Goal: Task Accomplishment & Management: Complete application form

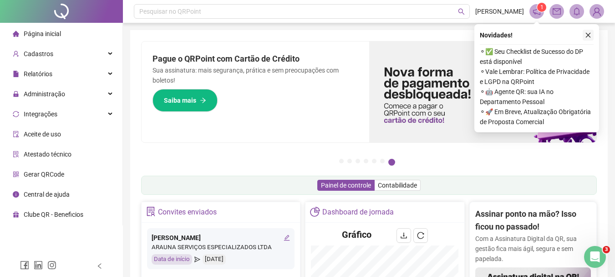
click at [591, 35] on icon "close" at bounding box center [588, 35] width 6 height 6
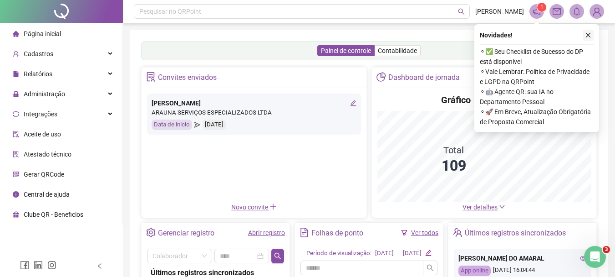
click at [586, 31] on button "button" at bounding box center [588, 35] width 11 height 11
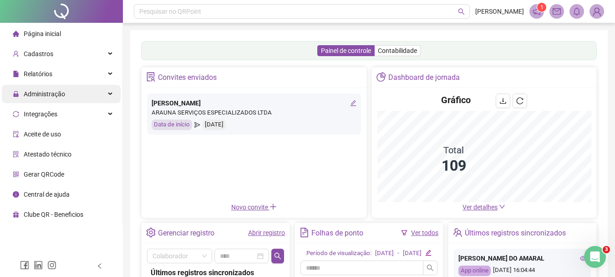
click at [65, 96] on div "Administração" at bounding box center [61, 94] width 119 height 18
click at [52, 91] on span "Administração" at bounding box center [44, 93] width 41 height 7
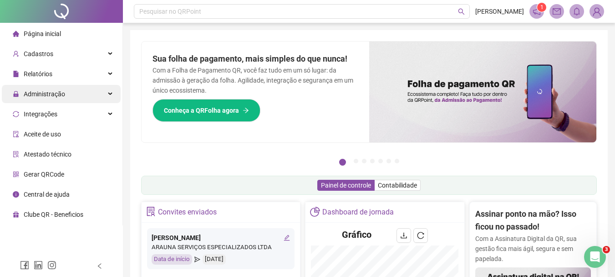
click at [111, 94] on icon at bounding box center [111, 94] width 5 height 0
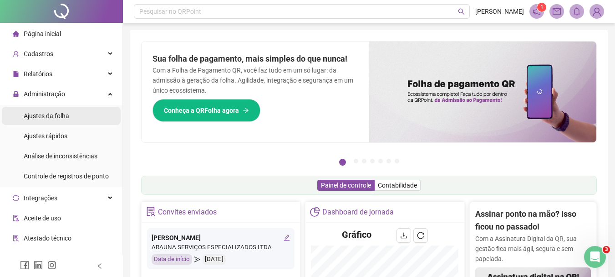
click at [70, 116] on li "Ajustes da folha" at bounding box center [61, 116] width 119 height 18
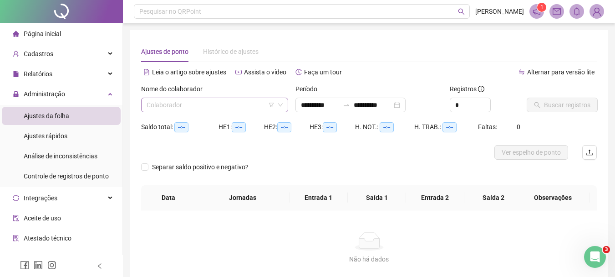
type input "**********"
click at [185, 103] on input "search" at bounding box center [211, 105] width 128 height 14
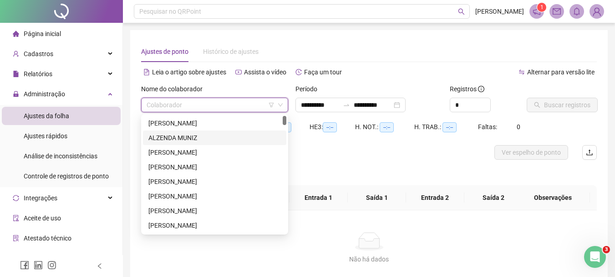
click at [181, 141] on div "ALZENDA MUNIZ" at bounding box center [215, 138] width 133 height 10
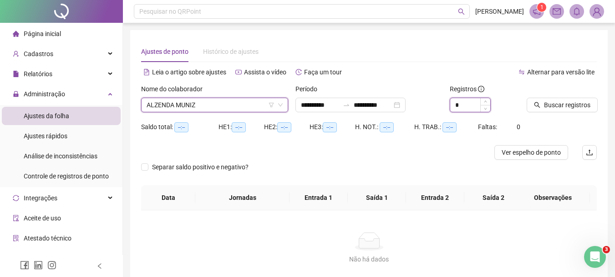
drag, startPoint x: 462, startPoint y: 105, endPoint x: 456, endPoint y: 105, distance: 5.9
click at [462, 105] on input "*" at bounding box center [471, 105] width 40 height 14
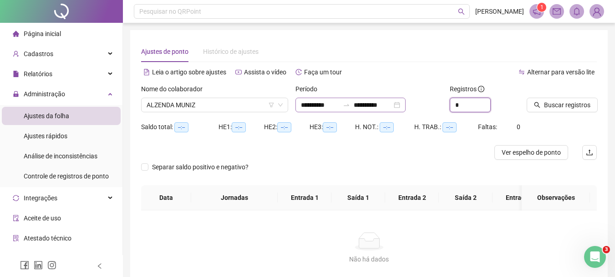
type input "*"
click at [392, 107] on input "**********" at bounding box center [373, 105] width 38 height 10
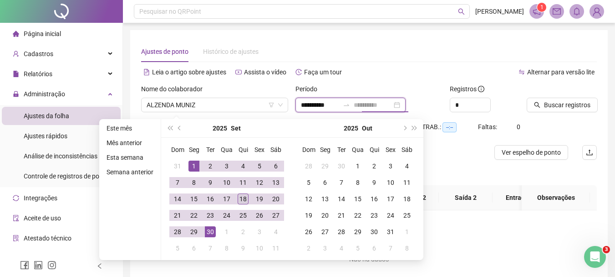
type input "**********"
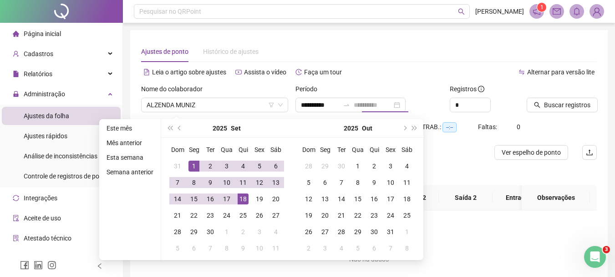
click at [240, 202] on div "18" at bounding box center [243, 198] width 11 height 11
type input "**********"
click at [557, 103] on span "Buscar registros" at bounding box center [567, 105] width 46 height 10
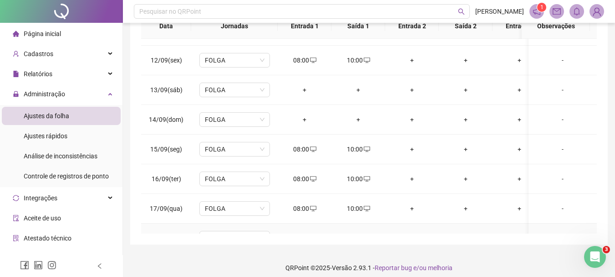
scroll to position [345, 0]
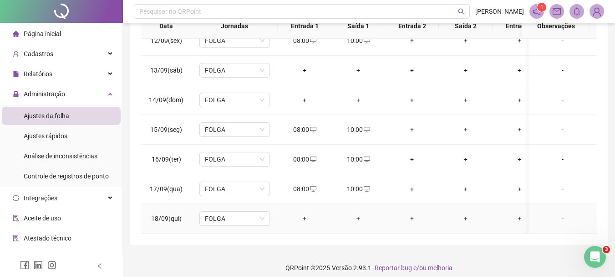
click at [303, 213] on div "+" at bounding box center [304, 218] width 39 height 10
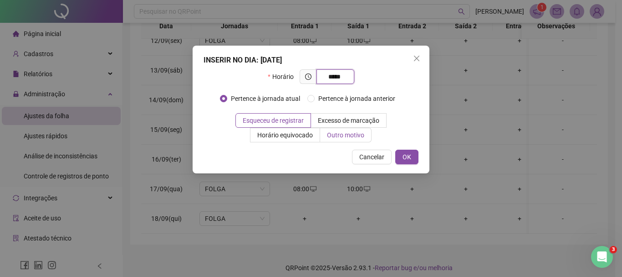
type input "*****"
click at [327, 136] on span "Outro motivo" at bounding box center [345, 134] width 37 height 7
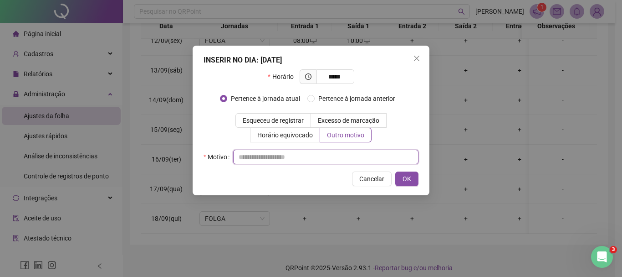
click at [299, 155] on input "text" at bounding box center [325, 156] width 185 height 15
type input "*"
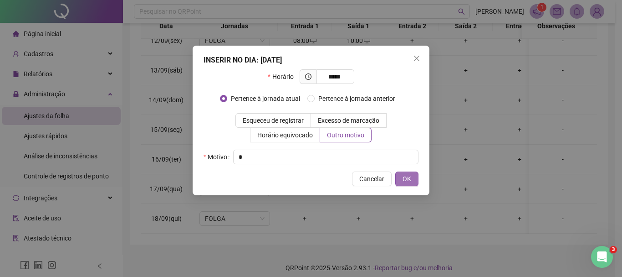
click at [407, 177] on span "OK" at bounding box center [407, 179] width 9 height 10
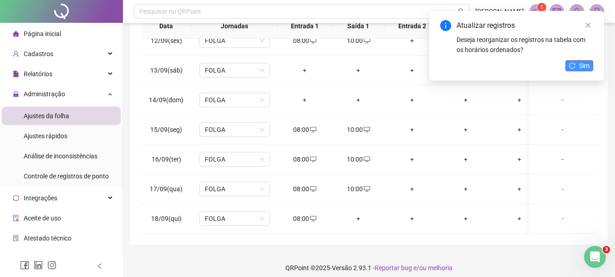
click at [587, 64] on span "Sim" at bounding box center [584, 66] width 10 height 10
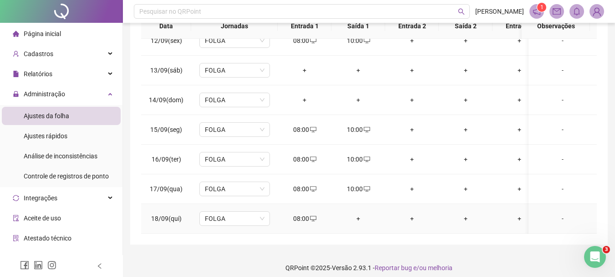
click at [361, 213] on div "+" at bounding box center [358, 218] width 39 height 10
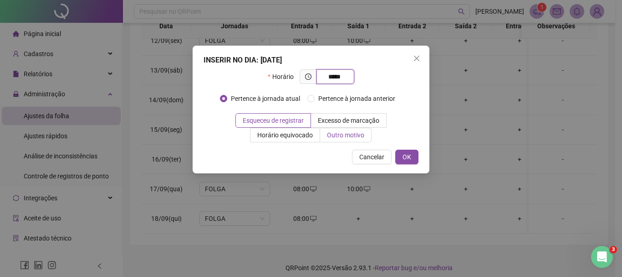
type input "*****"
click at [327, 135] on span "Outro motivo" at bounding box center [345, 134] width 37 height 7
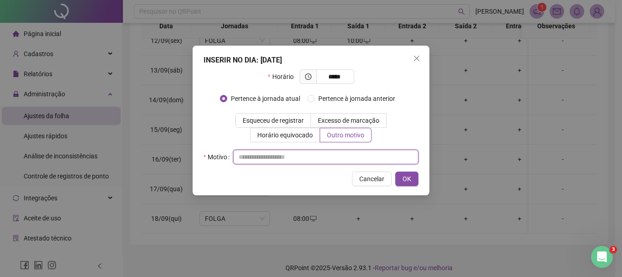
click at [290, 159] on input "text" at bounding box center [325, 156] width 185 height 15
type input "*"
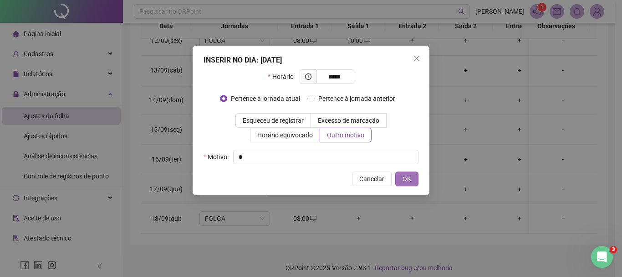
click at [407, 177] on span "OK" at bounding box center [407, 179] width 9 height 10
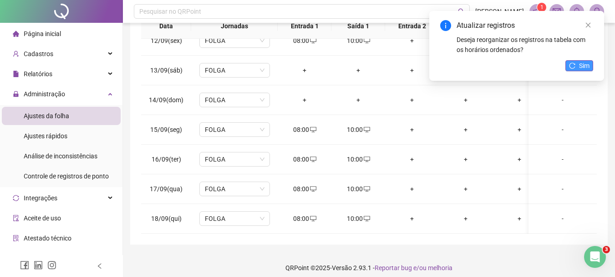
click at [573, 64] on icon "reload" at bounding box center [572, 65] width 6 height 6
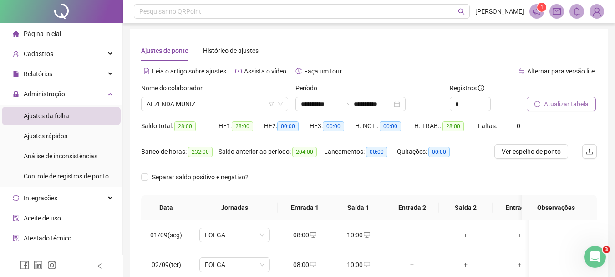
scroll to position [0, 0]
click at [233, 105] on span "ALZENDA MUNIZ" at bounding box center [215, 105] width 136 height 14
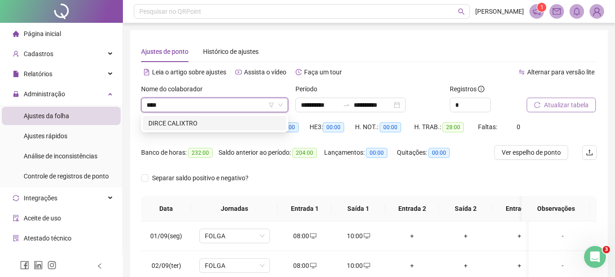
type input "*****"
click at [185, 125] on div "DIRCE CALIXTRO" at bounding box center [215, 123] width 133 height 10
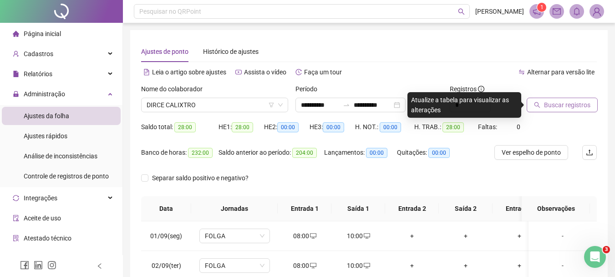
click at [563, 106] on span "Buscar registros" at bounding box center [567, 105] width 46 height 10
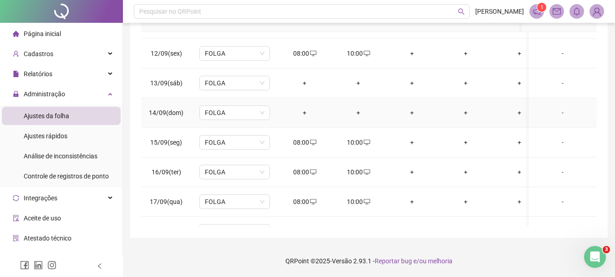
scroll to position [345, 0]
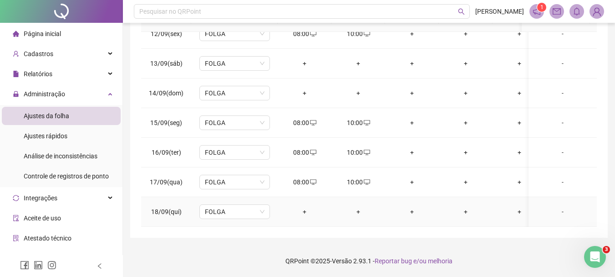
click at [302, 206] on div "+" at bounding box center [304, 211] width 39 height 10
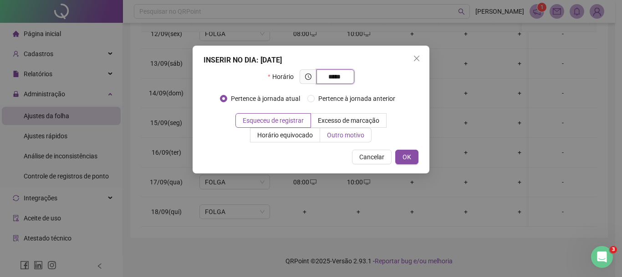
type input "*****"
click at [327, 131] on span "Outro motivo" at bounding box center [345, 134] width 37 height 7
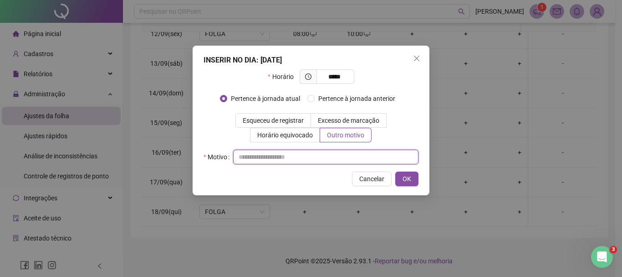
click at [304, 158] on input "text" at bounding box center [325, 156] width 185 height 15
type input "*"
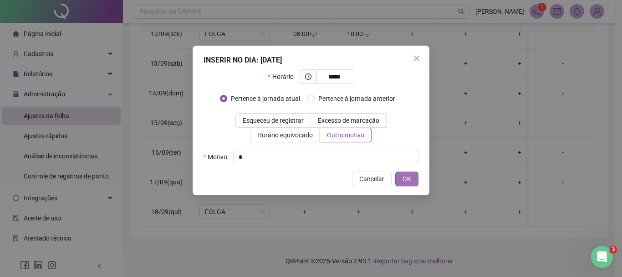
click at [407, 177] on span "OK" at bounding box center [407, 179] width 9 height 10
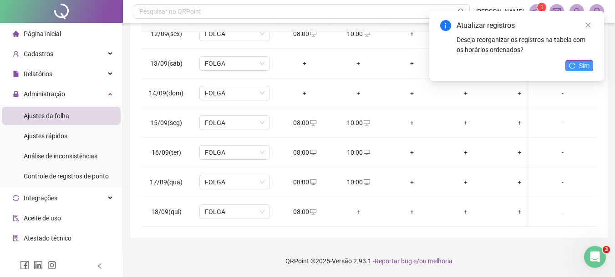
click at [574, 64] on icon "reload" at bounding box center [572, 65] width 6 height 6
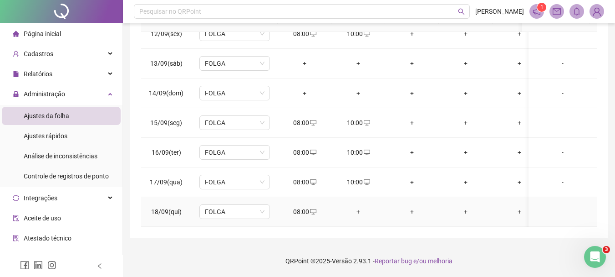
click at [359, 206] on div "+" at bounding box center [358, 211] width 39 height 10
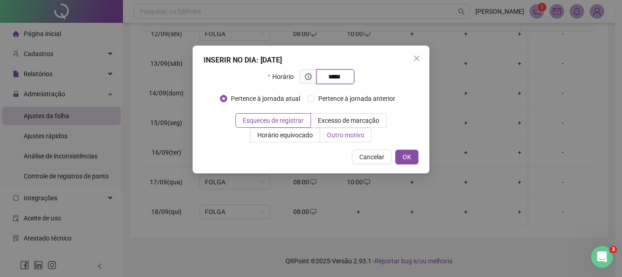
type input "*****"
click at [320, 130] on label "Outro motivo" at bounding box center [345, 135] width 51 height 15
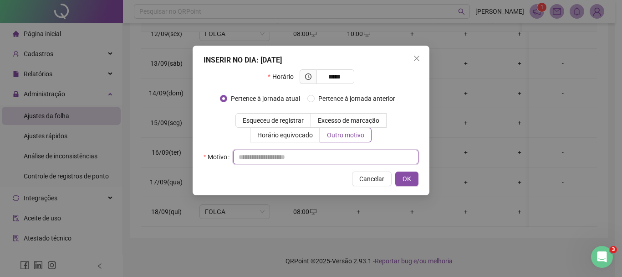
click at [311, 155] on input "text" at bounding box center [325, 156] width 185 height 15
type input "*"
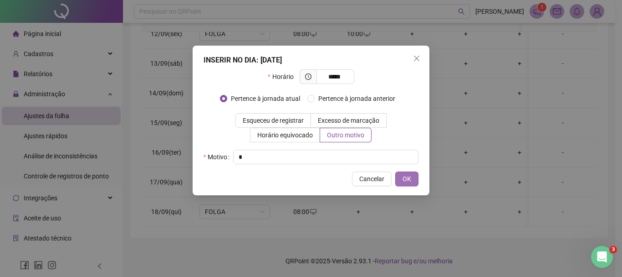
click at [407, 174] on span "OK" at bounding box center [407, 179] width 9 height 10
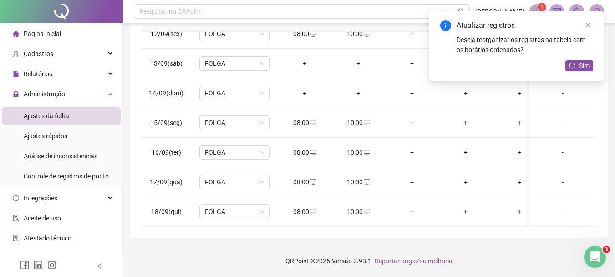
click at [570, 66] on icon "reload" at bounding box center [573, 65] width 6 height 6
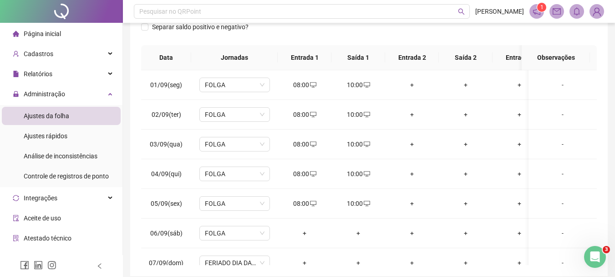
scroll to position [0, 0]
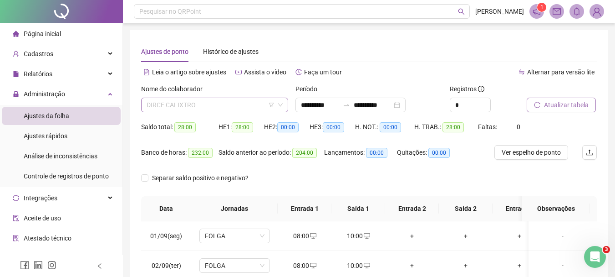
click at [222, 104] on span "DIRCE CALIXTRO" at bounding box center [215, 105] width 136 height 14
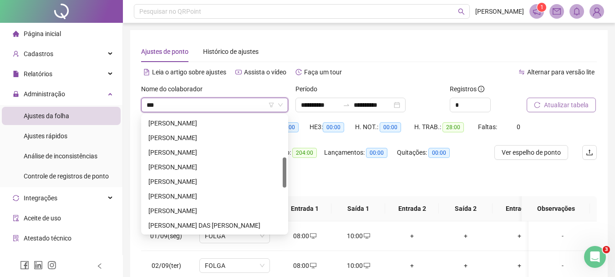
scroll to position [87, 0]
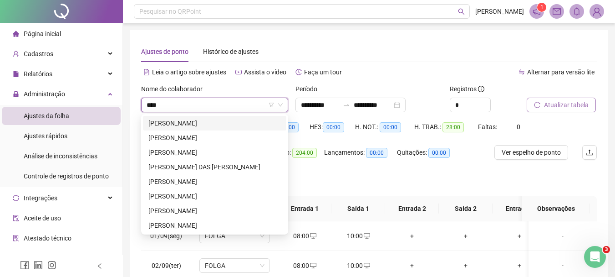
type input "*****"
click at [226, 149] on div "[PERSON_NAME]" at bounding box center [215, 152] width 133 height 10
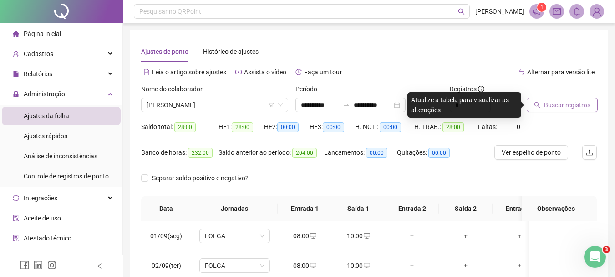
click at [574, 101] on span "Buscar registros" at bounding box center [567, 105] width 46 height 10
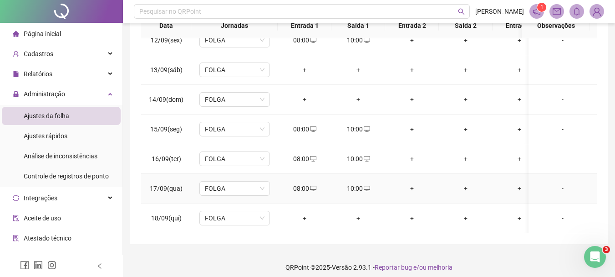
scroll to position [189, 0]
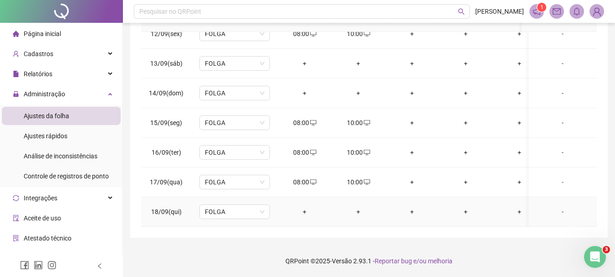
click at [302, 206] on div "+" at bounding box center [304, 211] width 39 height 10
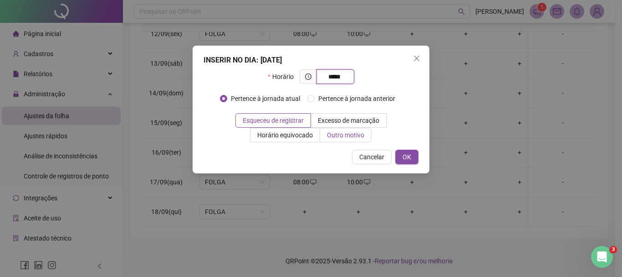
type input "*****"
click at [327, 131] on span "Outro motivo" at bounding box center [345, 134] width 37 height 7
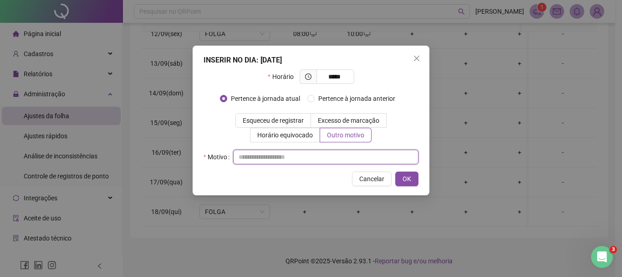
click at [303, 153] on input "text" at bounding box center [325, 156] width 185 height 15
type input "*"
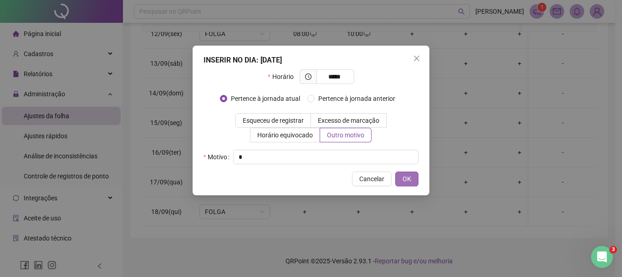
click at [414, 179] on button "OK" at bounding box center [406, 178] width 23 height 15
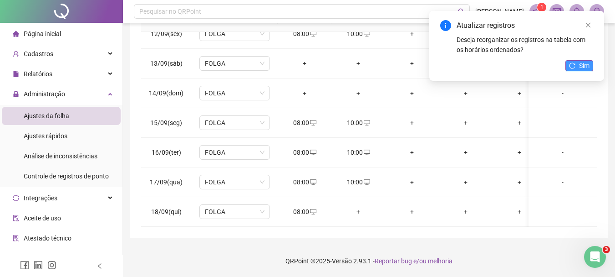
click at [579, 67] on button "Sim" at bounding box center [580, 65] width 28 height 11
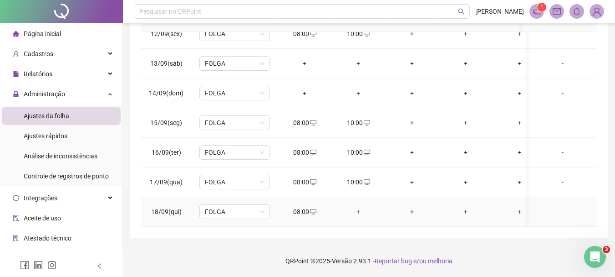
click at [359, 206] on div "+" at bounding box center [358, 211] width 39 height 10
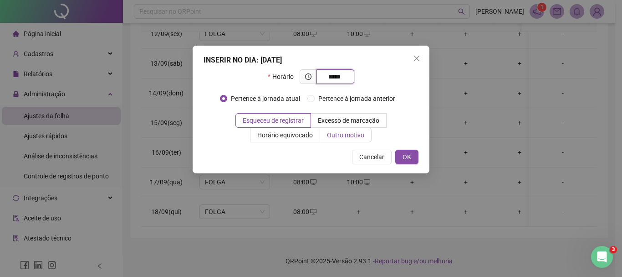
type input "*****"
click at [327, 132] on span "Outro motivo" at bounding box center [345, 134] width 37 height 7
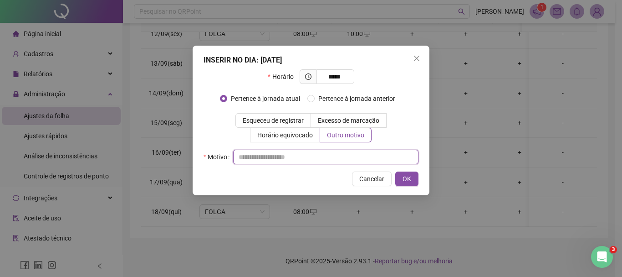
click at [304, 155] on input "text" at bounding box center [325, 156] width 185 height 15
type input "*"
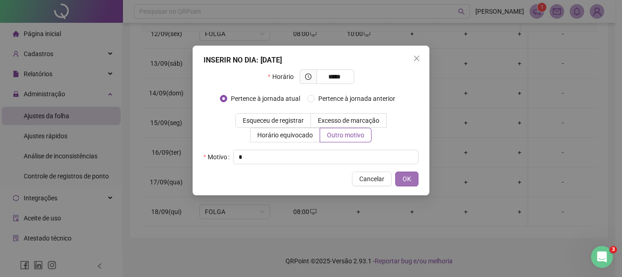
click at [407, 177] on span "OK" at bounding box center [407, 179] width 9 height 10
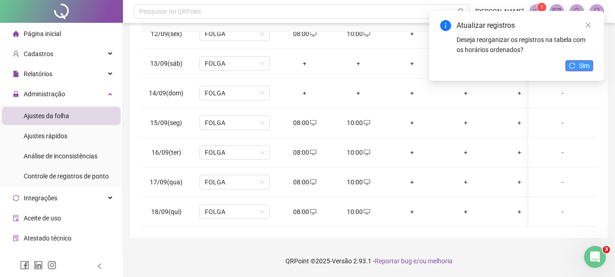
click at [578, 62] on button "Sim" at bounding box center [580, 65] width 28 height 11
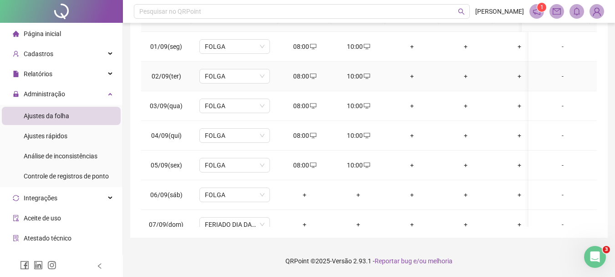
scroll to position [0, 0]
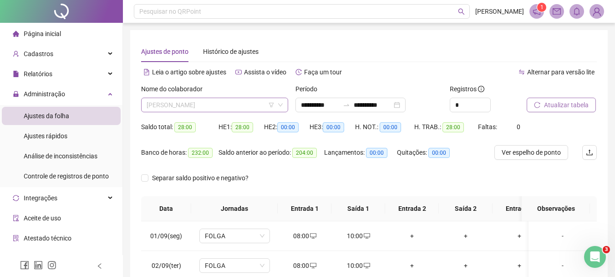
click at [252, 105] on span "[PERSON_NAME]" at bounding box center [215, 105] width 136 height 14
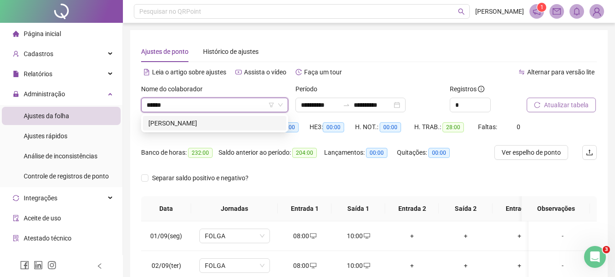
type input "*****"
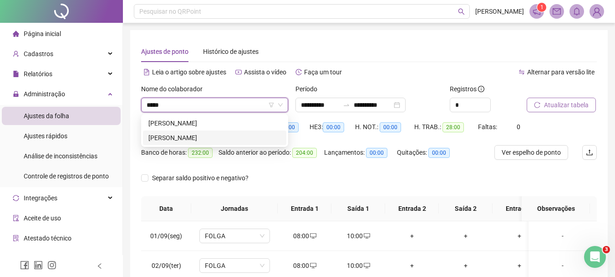
click at [231, 136] on div "[PERSON_NAME]" at bounding box center [215, 138] width 133 height 10
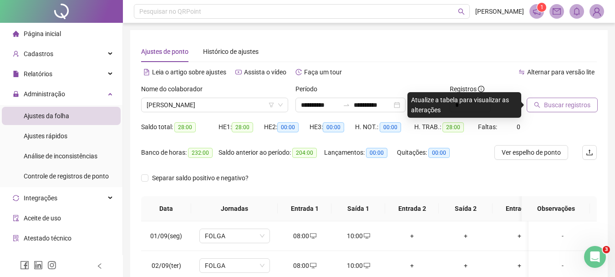
click at [546, 102] on span "Buscar registros" at bounding box center [567, 105] width 46 height 10
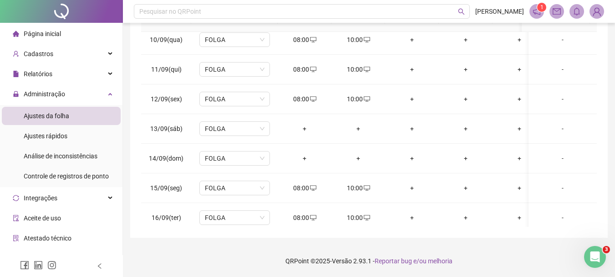
scroll to position [345, 0]
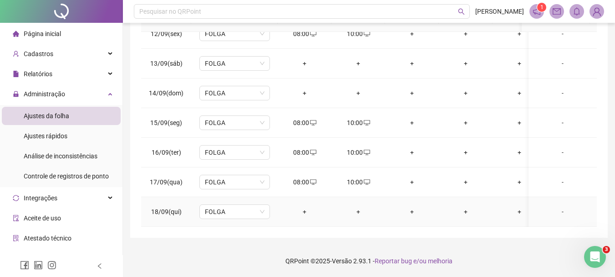
click at [303, 206] on div "+" at bounding box center [304, 211] width 39 height 10
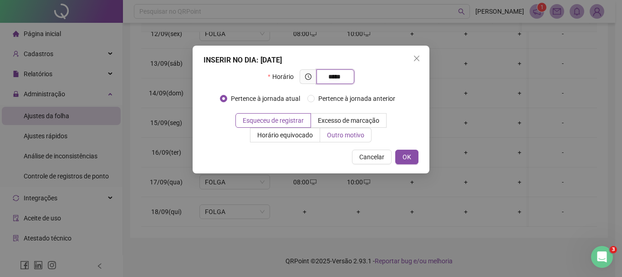
type input "*****"
click at [327, 134] on span "Outro motivo" at bounding box center [345, 134] width 37 height 7
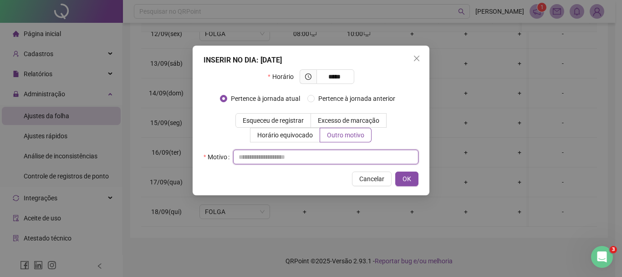
click at [292, 157] on input "text" at bounding box center [325, 156] width 185 height 15
type input "*"
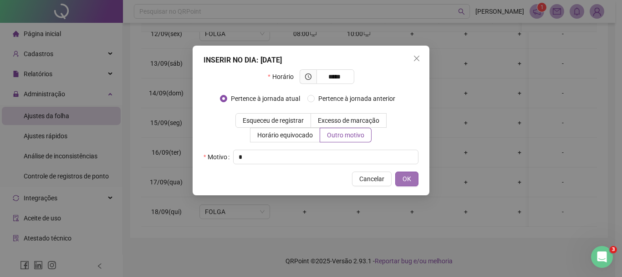
click at [413, 180] on button "OK" at bounding box center [406, 178] width 23 height 15
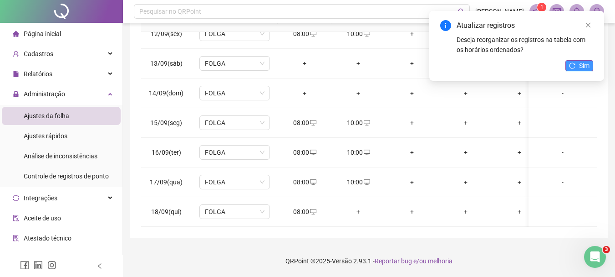
click at [582, 64] on span "Sim" at bounding box center [584, 66] width 10 height 10
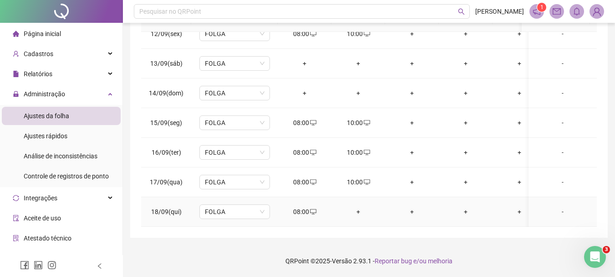
click at [360, 206] on div "+" at bounding box center [358, 211] width 39 height 10
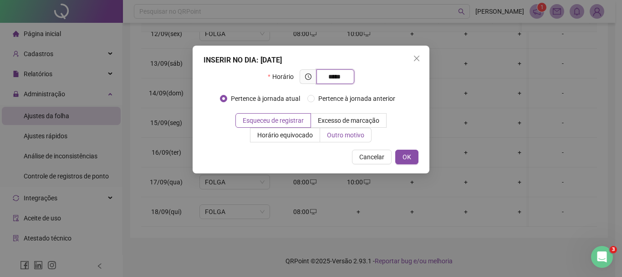
type input "*****"
click at [327, 133] on span "Outro motivo" at bounding box center [345, 134] width 37 height 7
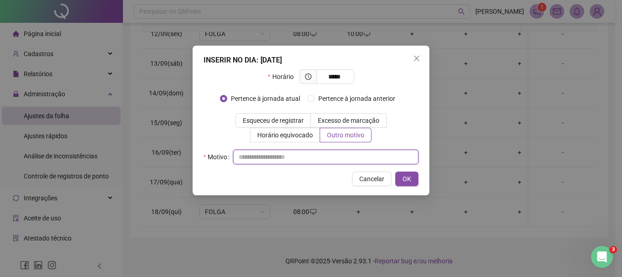
click at [306, 160] on input "text" at bounding box center [325, 156] width 185 height 15
type input "*"
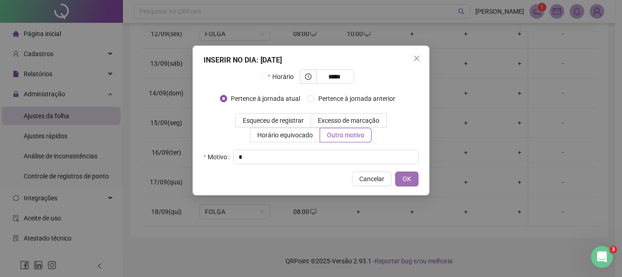
click at [410, 179] on span "OK" at bounding box center [407, 179] width 9 height 10
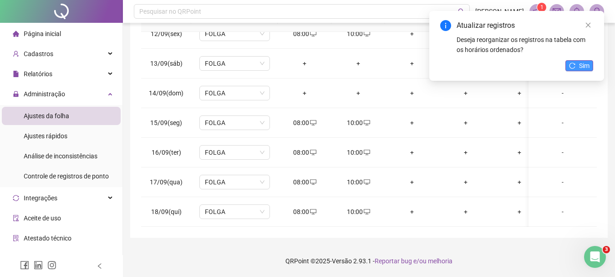
click at [581, 65] on span "Sim" at bounding box center [584, 66] width 10 height 10
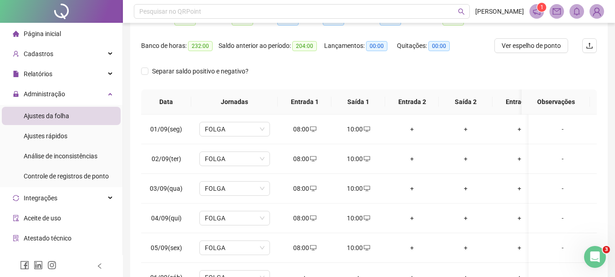
scroll to position [0, 0]
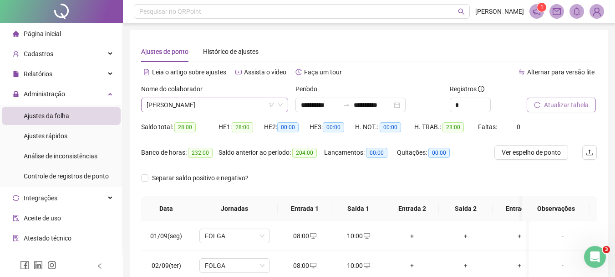
click at [235, 103] on span "[PERSON_NAME]" at bounding box center [215, 105] width 136 height 14
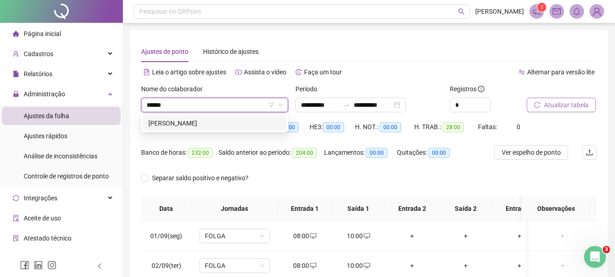
type input "*******"
click at [236, 118] on div "[PERSON_NAME]" at bounding box center [215, 123] width 133 height 10
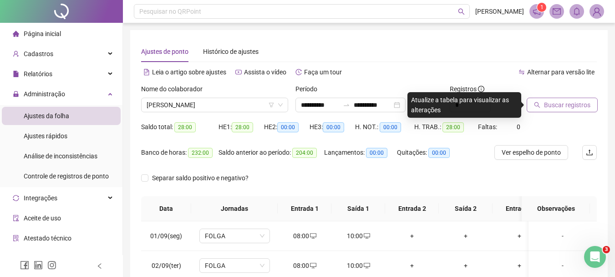
click at [546, 106] on span "Buscar registros" at bounding box center [567, 105] width 46 height 10
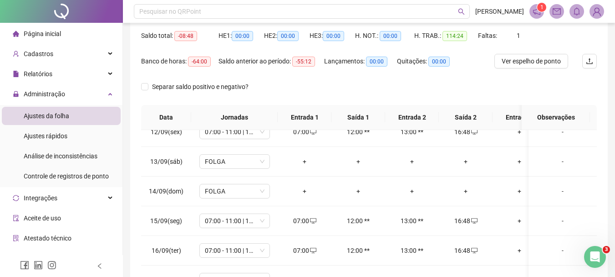
scroll to position [189, 0]
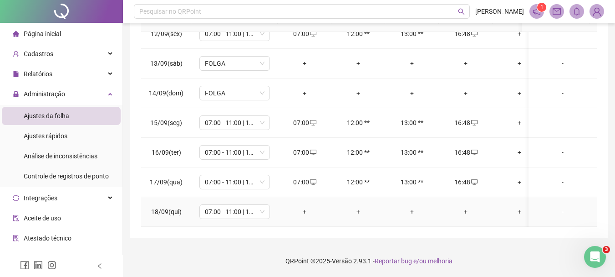
click at [305, 206] on div "+" at bounding box center [304, 211] width 39 height 10
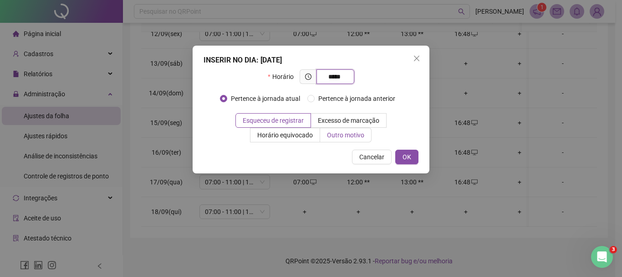
type input "*****"
click at [327, 133] on span "Outro motivo" at bounding box center [345, 134] width 37 height 7
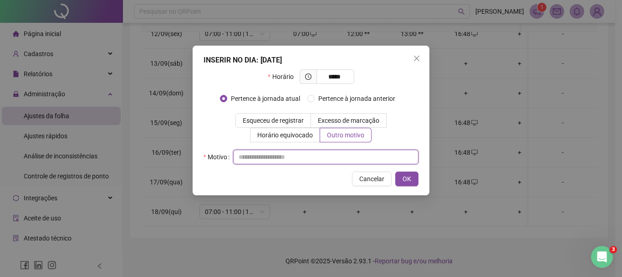
click at [302, 154] on input "text" at bounding box center [325, 156] width 185 height 15
type input "*"
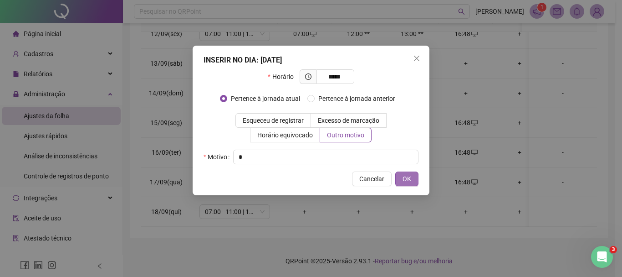
click at [405, 176] on span "OK" at bounding box center [407, 179] width 9 height 10
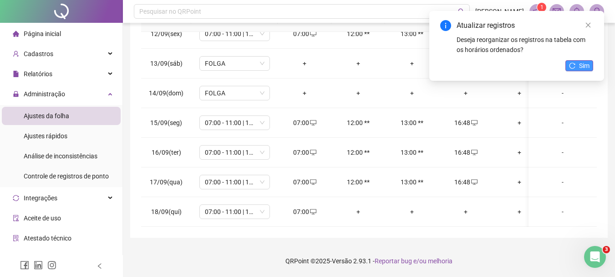
click at [575, 65] on icon "reload" at bounding box center [572, 65] width 6 height 6
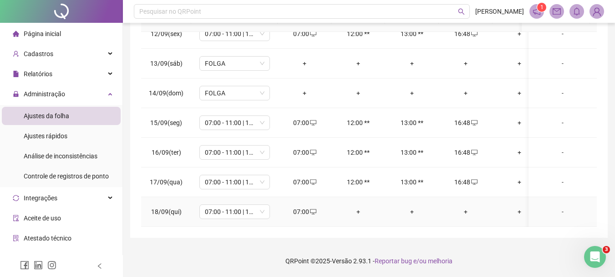
click at [357, 206] on div "+" at bounding box center [358, 211] width 39 height 10
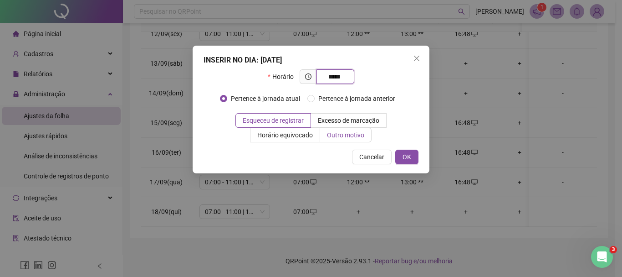
type input "*****"
click at [327, 133] on span "Outro motivo" at bounding box center [345, 134] width 37 height 7
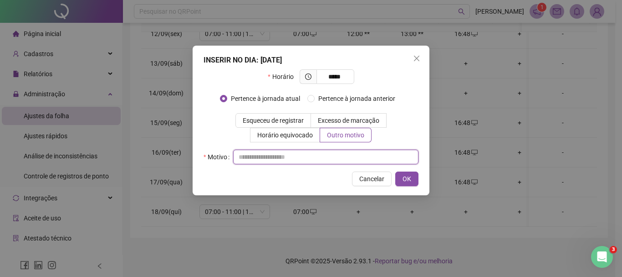
click at [304, 154] on input "text" at bounding box center [325, 156] width 185 height 15
type input "*"
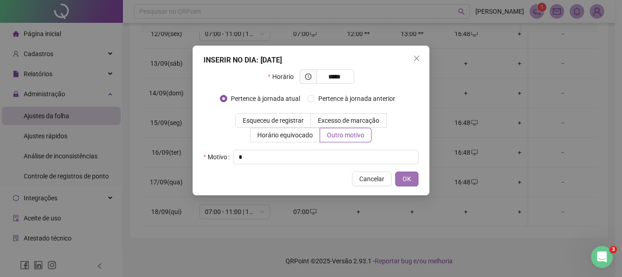
click at [413, 175] on button "OK" at bounding box center [406, 178] width 23 height 15
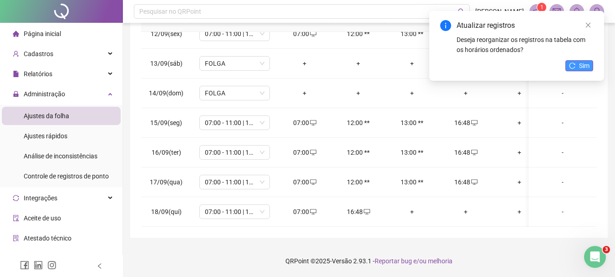
click at [581, 66] on span "Sim" at bounding box center [584, 66] width 10 height 10
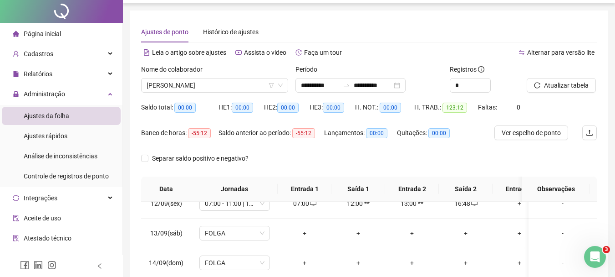
scroll to position [0, 0]
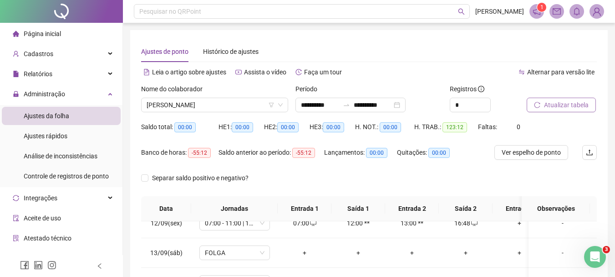
click at [565, 107] on span "Atualizar tabela" at bounding box center [566, 105] width 45 height 10
click at [229, 104] on span "[PERSON_NAME]" at bounding box center [215, 105] width 136 height 14
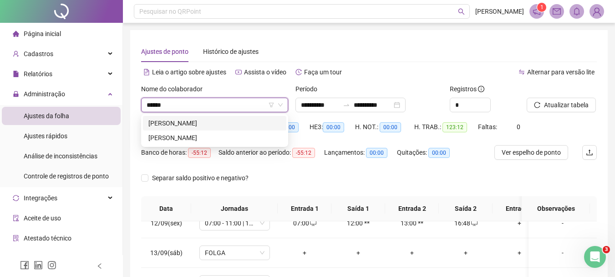
type input "*******"
click at [232, 123] on div "[PERSON_NAME]" at bounding box center [215, 123] width 133 height 10
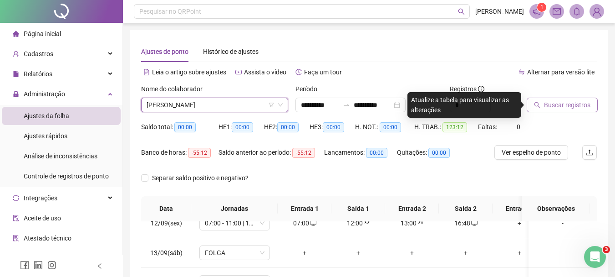
click at [552, 101] on span "Buscar registros" at bounding box center [567, 105] width 46 height 10
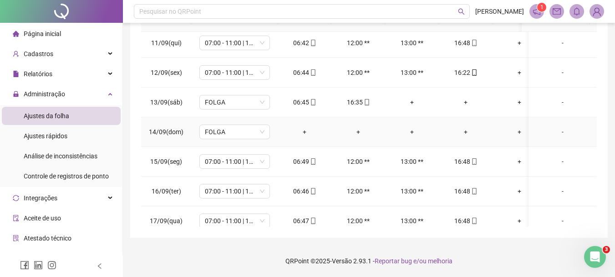
scroll to position [345, 0]
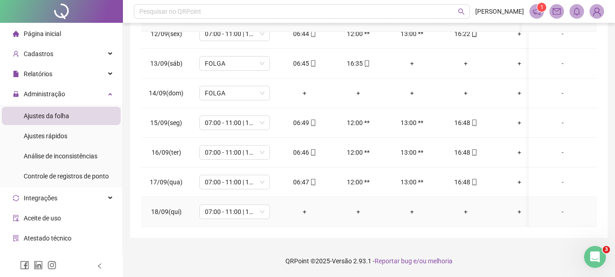
click at [558, 206] on div "-" at bounding box center [563, 211] width 54 height 10
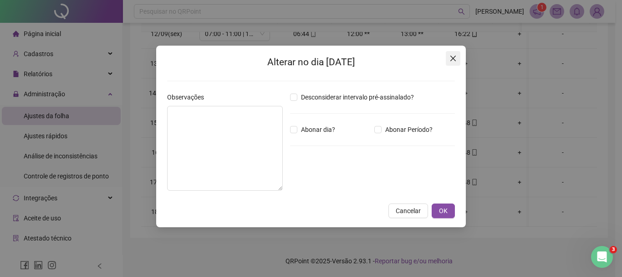
click at [455, 60] on icon "close" at bounding box center [453, 58] width 5 height 5
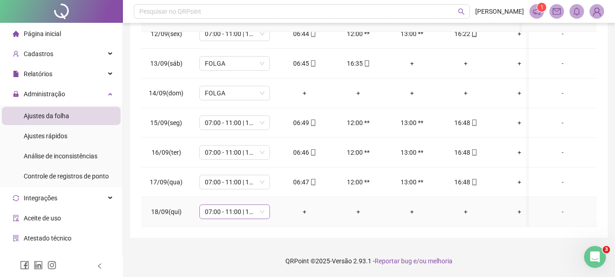
click at [257, 205] on span "07:00 - 11:00 | 12:00 - 16:48" at bounding box center [235, 212] width 60 height 14
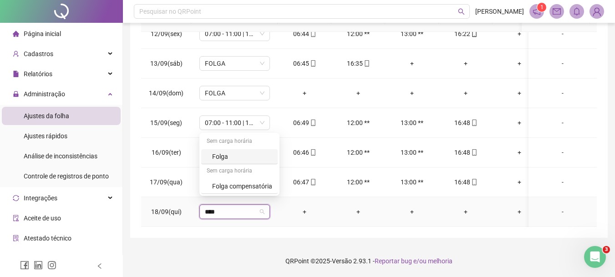
type input "*****"
click at [256, 185] on div "Folga compensatória" at bounding box center [242, 186] width 60 height 10
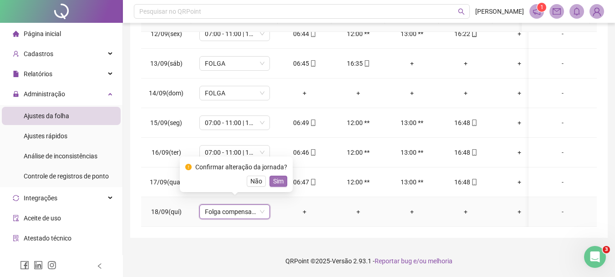
click at [280, 179] on span "Sim" at bounding box center [278, 181] width 10 height 10
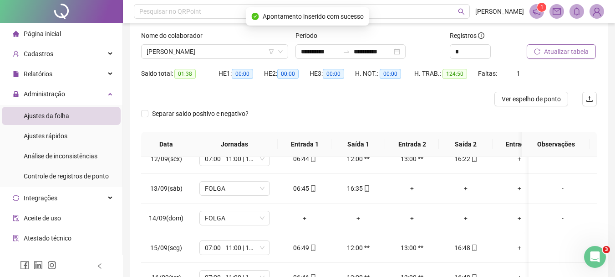
scroll to position [0, 0]
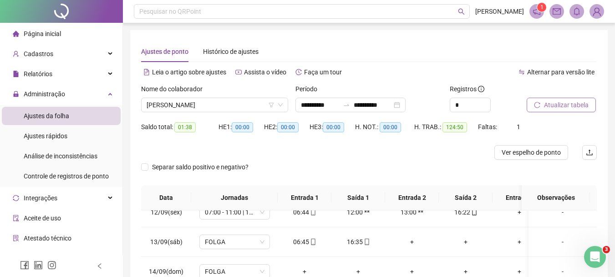
click at [561, 104] on span "Atualizar tabela" at bounding box center [566, 105] width 45 height 10
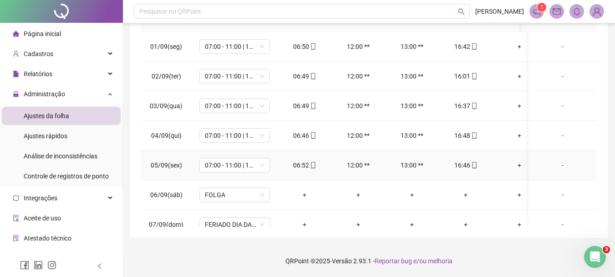
scroll to position [133, 0]
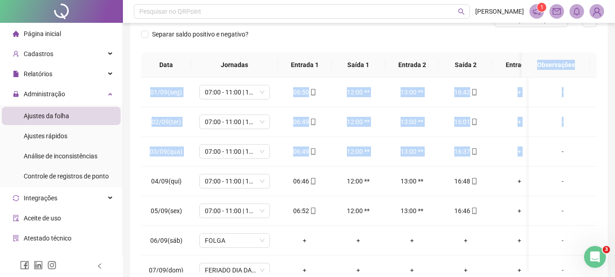
drag, startPoint x: 612, startPoint y: 149, endPoint x: 612, endPoint y: 71, distance: 78.4
click at [612, 71] on div "**********" at bounding box center [369, 94] width 492 height 455
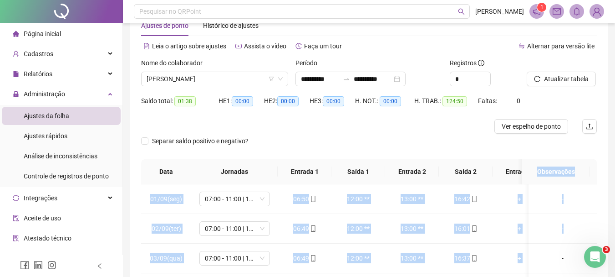
scroll to position [25, 0]
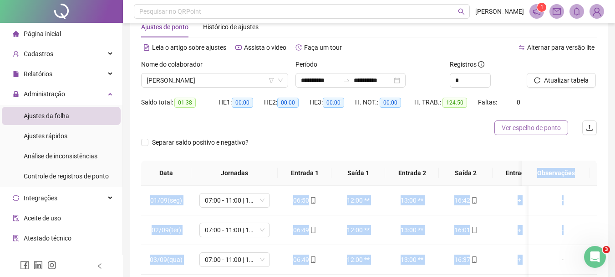
click at [538, 129] on span "Ver espelho de ponto" at bounding box center [531, 128] width 59 height 10
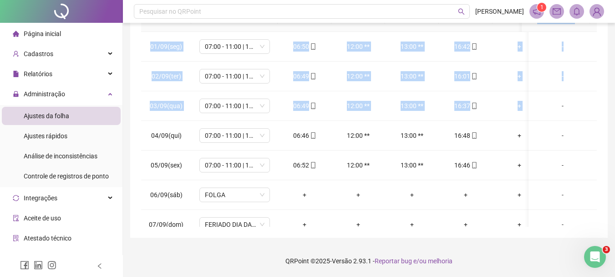
scroll to position [345, 0]
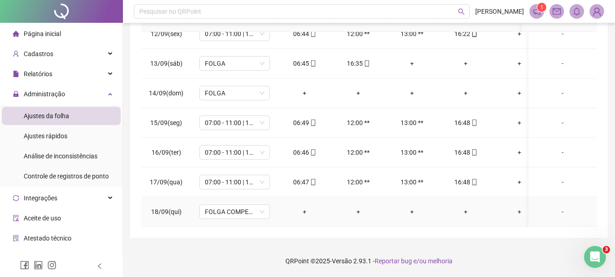
click at [557, 206] on div "-" at bounding box center [563, 211] width 54 height 10
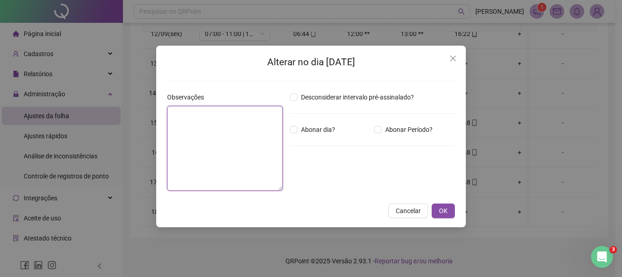
click at [233, 135] on textarea at bounding box center [225, 148] width 116 height 85
type textarea "**********"
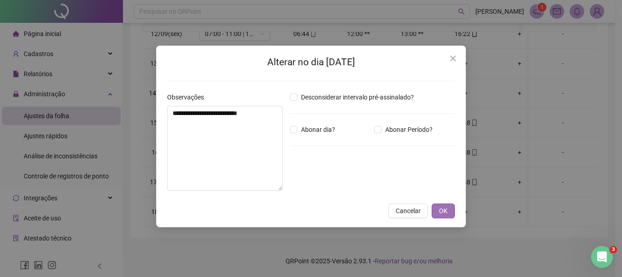
click at [441, 207] on span "OK" at bounding box center [443, 210] width 9 height 10
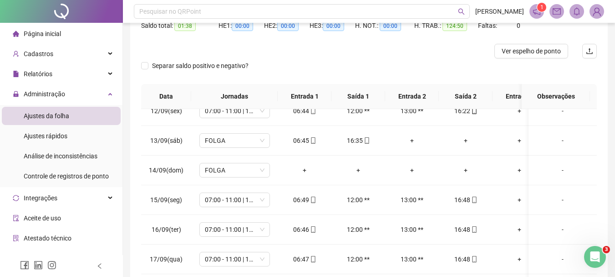
scroll to position [0, 0]
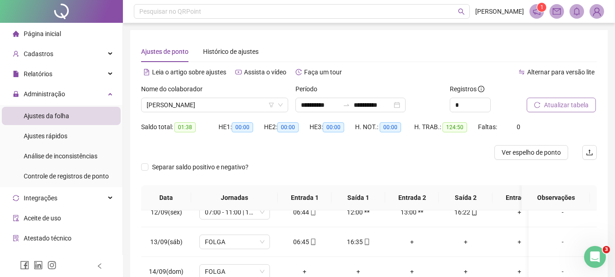
click at [571, 104] on span "Atualizar tabela" at bounding box center [566, 105] width 45 height 10
click at [234, 104] on span "[PERSON_NAME]" at bounding box center [215, 105] width 136 height 14
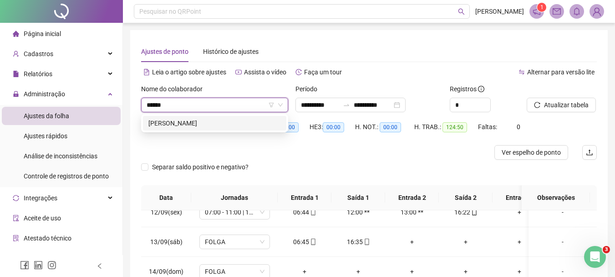
type input "*******"
click at [245, 121] on div "[PERSON_NAME]" at bounding box center [215, 123] width 133 height 10
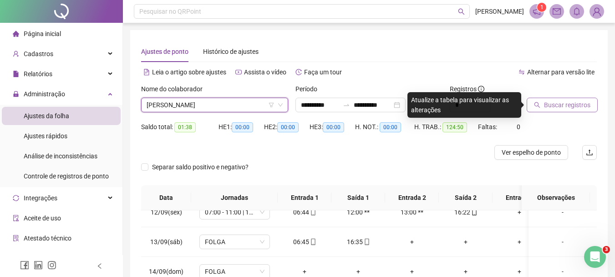
click at [574, 106] on span "Buscar registros" at bounding box center [567, 105] width 46 height 10
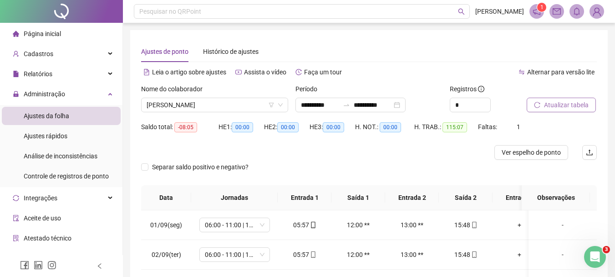
click at [570, 104] on span "Atualizar tabela" at bounding box center [566, 105] width 45 height 10
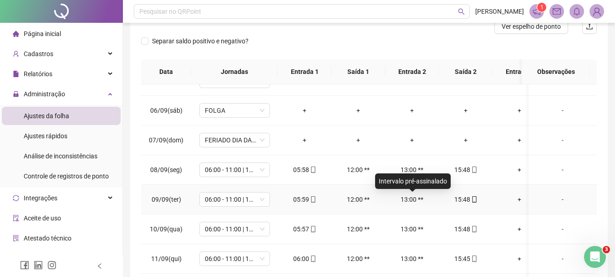
scroll to position [228, 0]
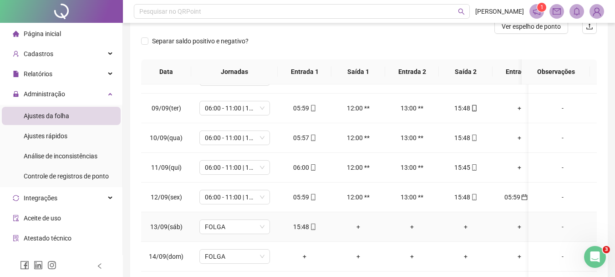
click at [357, 226] on div "+" at bounding box center [358, 226] width 39 height 10
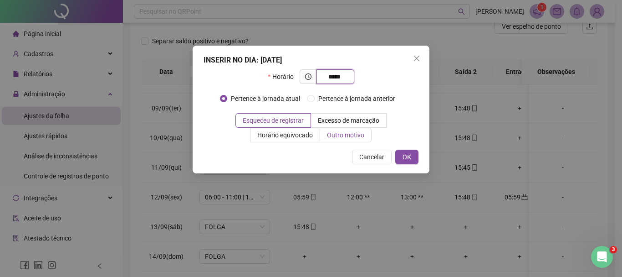
type input "*****"
click at [327, 132] on span "Outro motivo" at bounding box center [345, 134] width 37 height 7
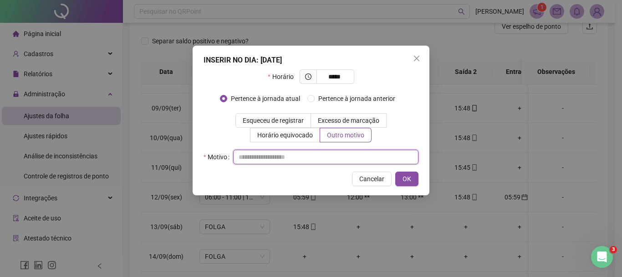
drag, startPoint x: 287, startPoint y: 155, endPoint x: 292, endPoint y: 164, distance: 9.9
click at [285, 155] on input "text" at bounding box center [325, 156] width 185 height 15
type input "*"
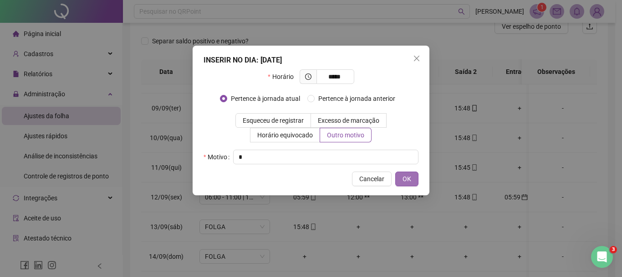
click at [408, 179] on span "OK" at bounding box center [407, 179] width 9 height 10
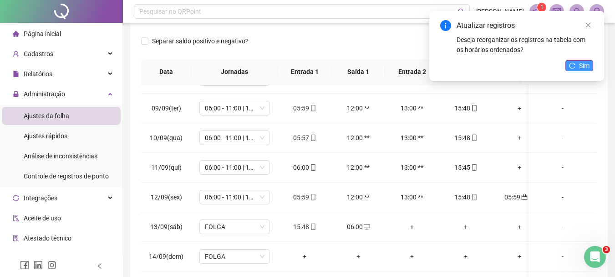
click at [579, 65] on button "Sim" at bounding box center [580, 65] width 28 height 11
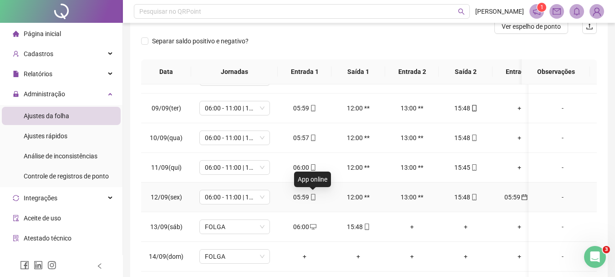
click at [314, 197] on icon "mobile" at bounding box center [313, 197] width 6 height 6
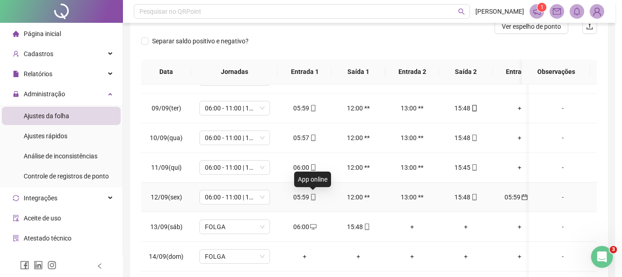
type input "**********"
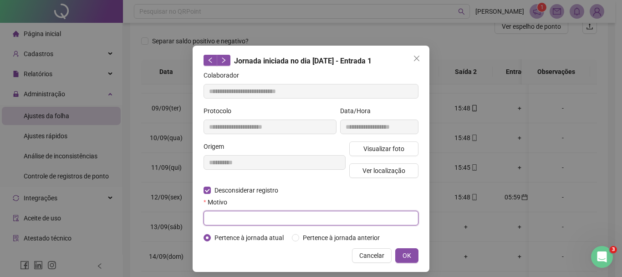
click at [223, 220] on input "text" at bounding box center [311, 217] width 215 height 15
type input "***"
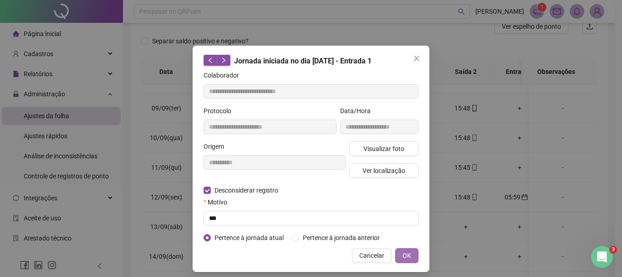
click at [403, 255] on span "OK" at bounding box center [407, 255] width 9 height 10
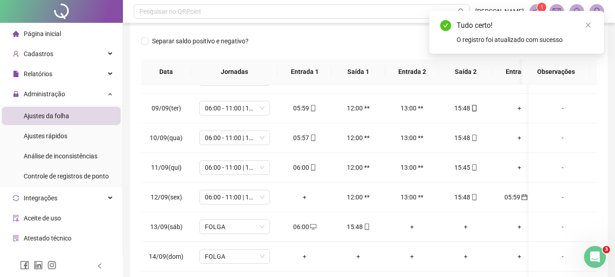
scroll to position [0, 0]
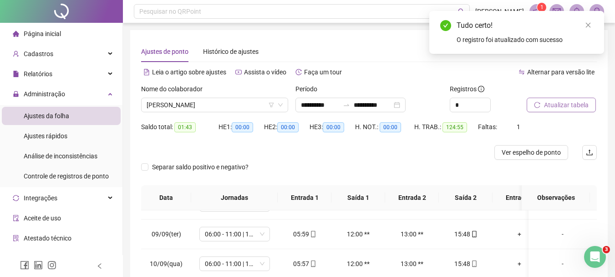
click at [573, 102] on span "Atualizar tabela" at bounding box center [566, 105] width 45 height 10
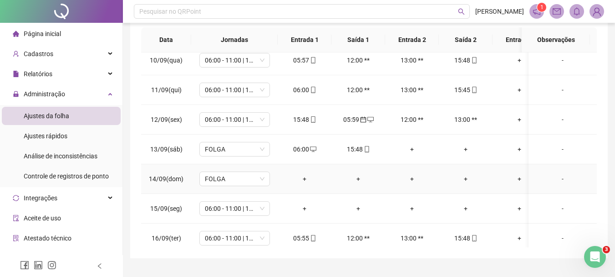
scroll to position [319, 0]
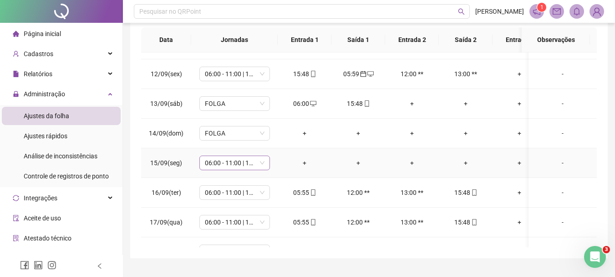
click at [256, 161] on span "06:00 - 11:00 | 12:00 - 15:48" at bounding box center [235, 163] width 60 height 14
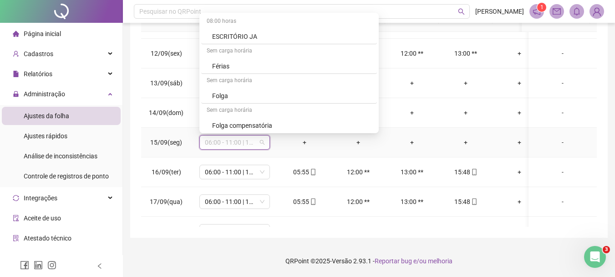
scroll to position [6918, 0]
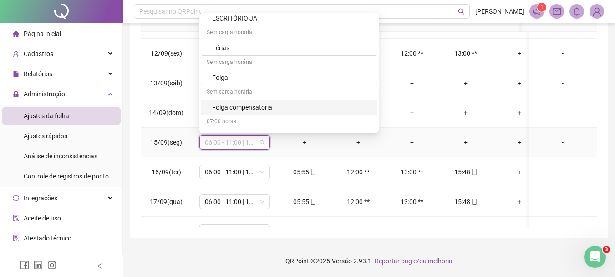
click at [251, 103] on div "Folga compensatória" at bounding box center [291, 107] width 159 height 10
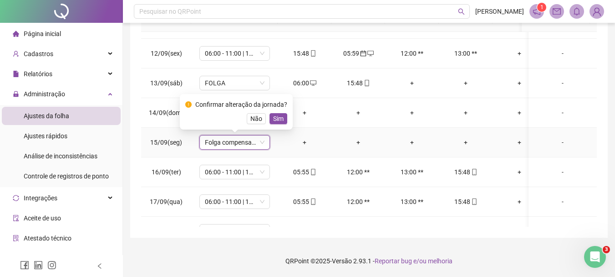
click at [277, 117] on span "Sim" at bounding box center [278, 118] width 10 height 10
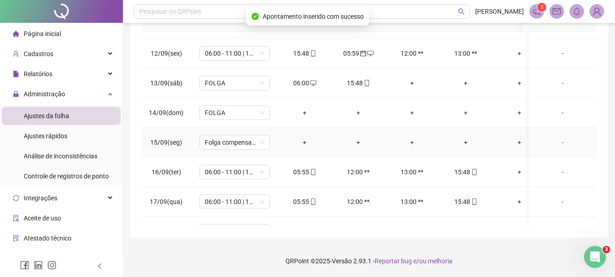
click at [556, 143] on div "-" at bounding box center [563, 142] width 54 height 10
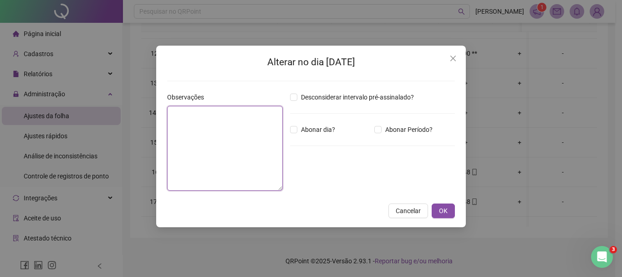
click at [251, 114] on textarea at bounding box center [225, 148] width 116 height 85
type textarea "**********"
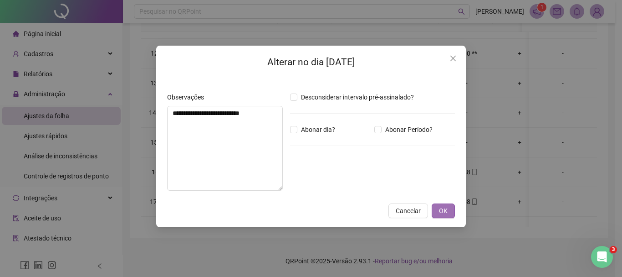
click at [442, 208] on span "OK" at bounding box center [443, 210] width 9 height 10
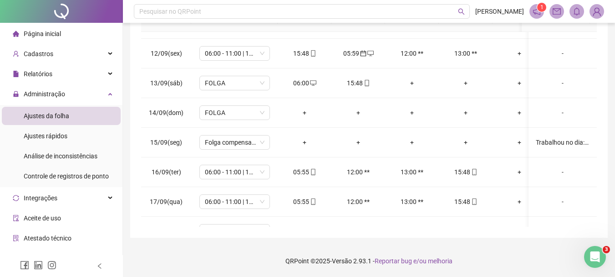
scroll to position [0, 0]
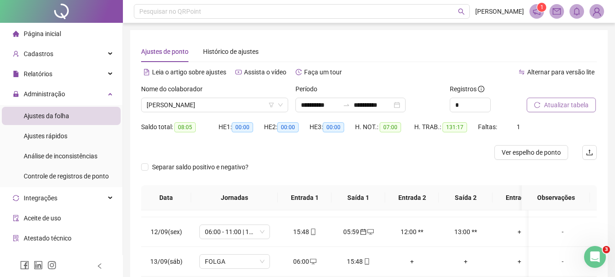
click at [551, 101] on span "Atualizar tabela" at bounding box center [566, 105] width 45 height 10
click at [534, 153] on span "Ver espelho de ponto" at bounding box center [531, 152] width 59 height 10
click at [554, 102] on span "Atualizar tabela" at bounding box center [566, 105] width 45 height 10
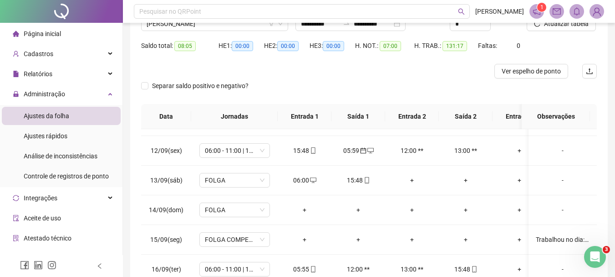
scroll to position [86, 0]
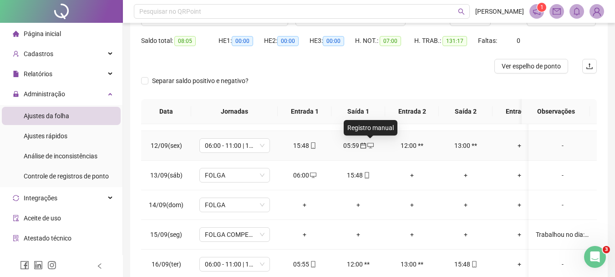
click at [372, 145] on icon "desktop" at bounding box center [371, 145] width 6 height 6
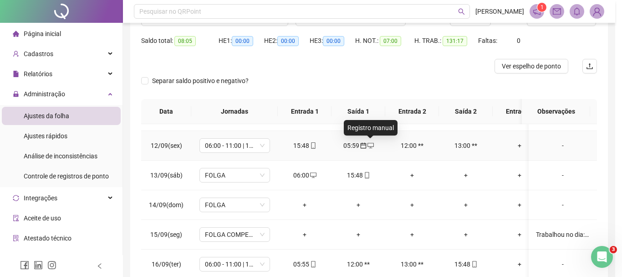
type input "**********"
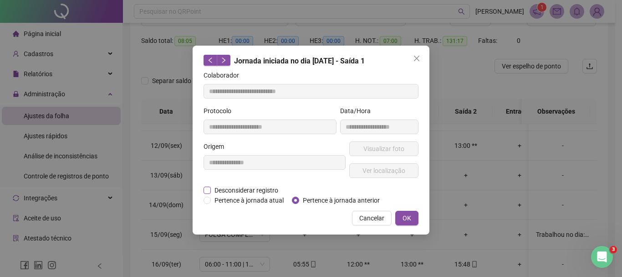
click at [228, 190] on span "Desconsiderar registro" at bounding box center [246, 190] width 71 height 10
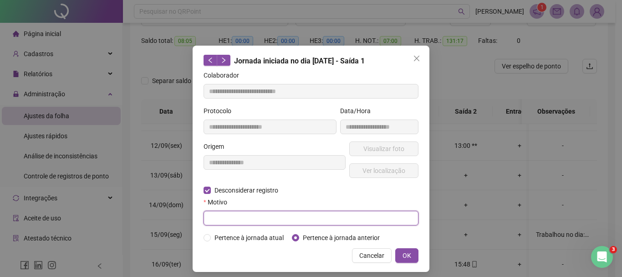
click at [216, 217] on input "text" at bounding box center [311, 217] width 215 height 15
type input "***"
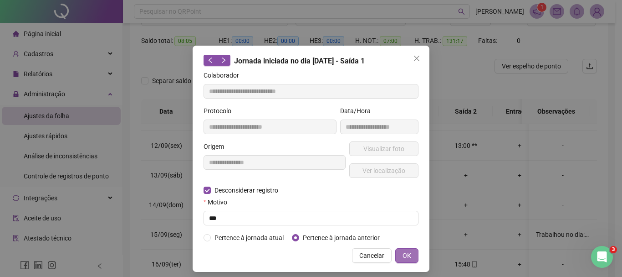
click at [410, 252] on button "OK" at bounding box center [406, 255] width 23 height 15
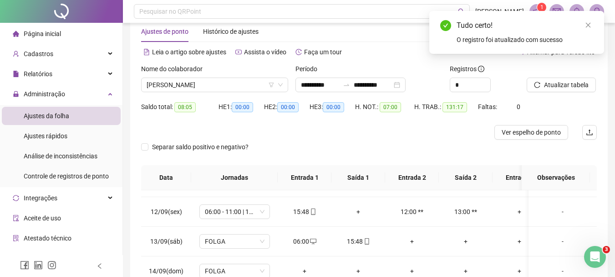
scroll to position [14, 0]
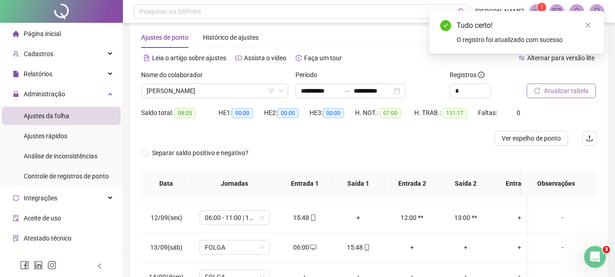
click at [575, 86] on span "Atualizar tabela" at bounding box center [566, 91] width 45 height 10
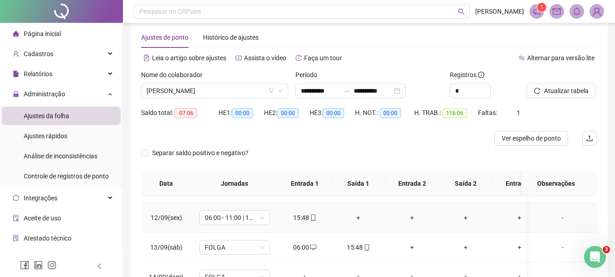
click at [359, 217] on div "+" at bounding box center [358, 217] width 39 height 10
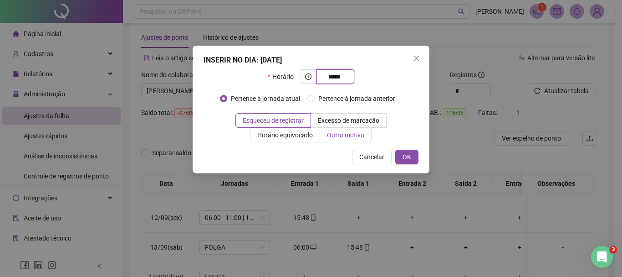
type input "*****"
drag, startPoint x: 313, startPoint y: 132, endPoint x: 309, endPoint y: 140, distance: 9.2
click at [327, 132] on span "Outro motivo" at bounding box center [345, 134] width 37 height 7
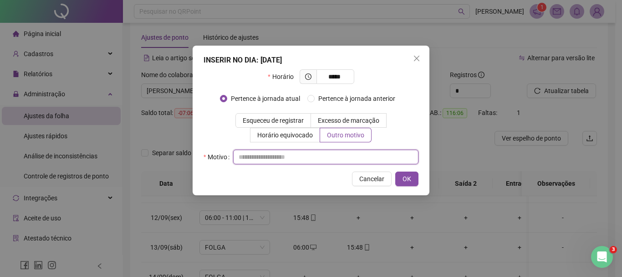
click at [296, 157] on input "text" at bounding box center [325, 156] width 185 height 15
type input "*"
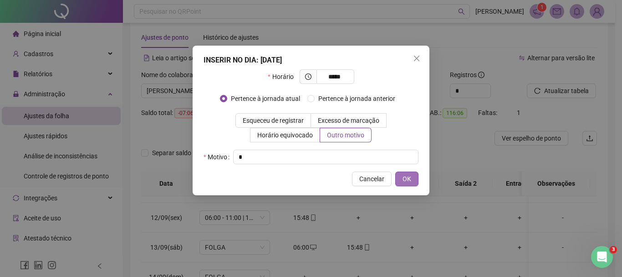
click at [397, 176] on button "OK" at bounding box center [406, 178] width 23 height 15
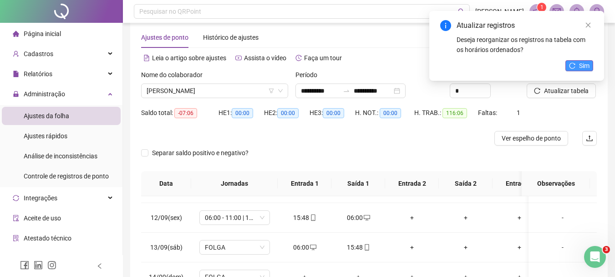
click at [585, 61] on span "Sim" at bounding box center [584, 66] width 10 height 10
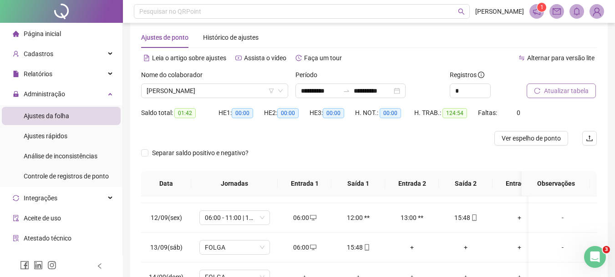
click at [573, 90] on span "Atualizar tabela" at bounding box center [566, 91] width 45 height 10
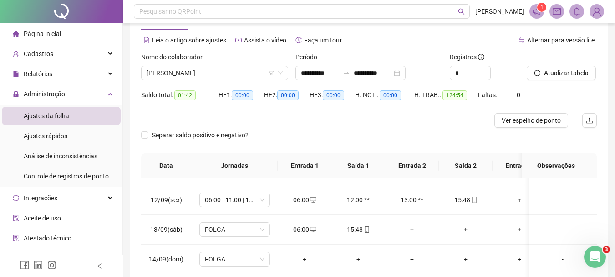
scroll to position [3, 0]
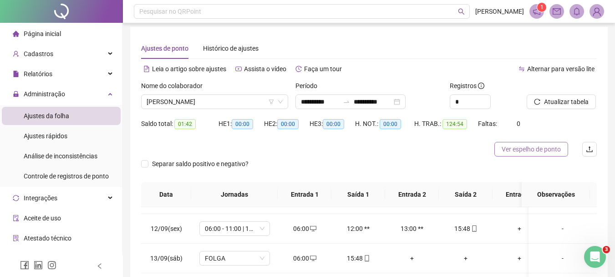
click at [534, 149] on span "Ver espelho de ponto" at bounding box center [531, 149] width 59 height 10
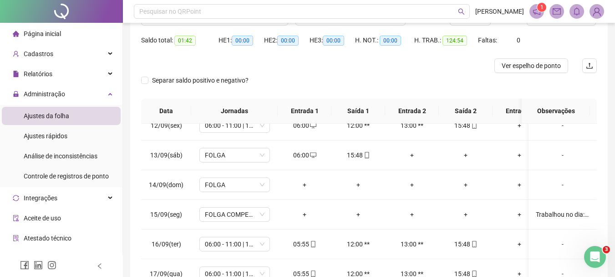
scroll to position [0, 0]
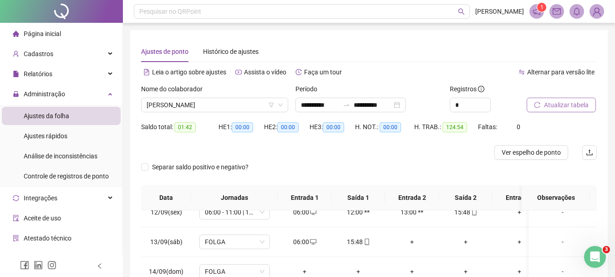
click at [581, 102] on span "Atualizar tabela" at bounding box center [566, 105] width 45 height 10
click at [244, 102] on span "[PERSON_NAME]" at bounding box center [215, 105] width 136 height 14
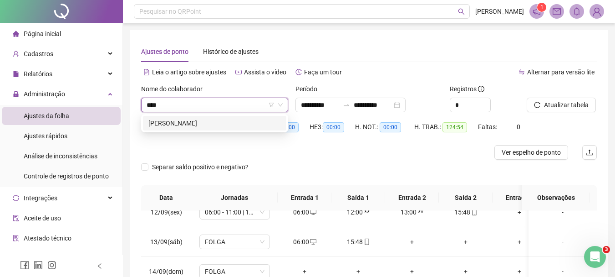
type input "*****"
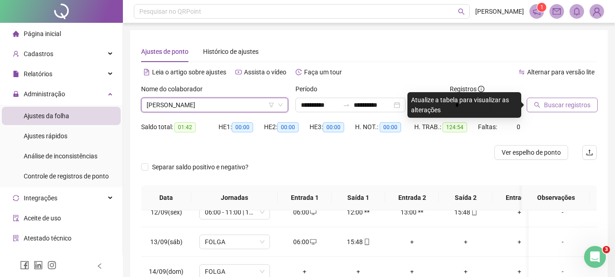
click at [557, 108] on span "Buscar registros" at bounding box center [567, 105] width 46 height 10
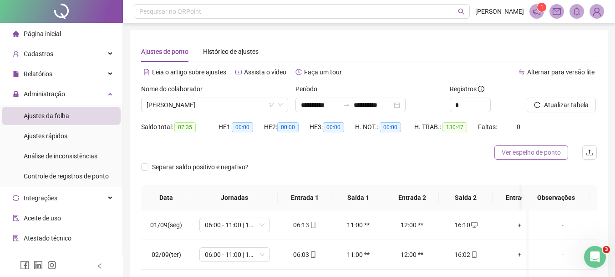
click at [526, 151] on span "Ver espelho de ponto" at bounding box center [531, 152] width 59 height 10
click at [241, 105] on span "[PERSON_NAME]" at bounding box center [215, 105] width 136 height 14
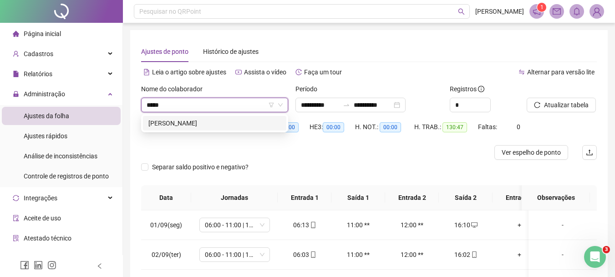
type input "*****"
click at [249, 129] on div "[PERSON_NAME]" at bounding box center [215, 123] width 144 height 15
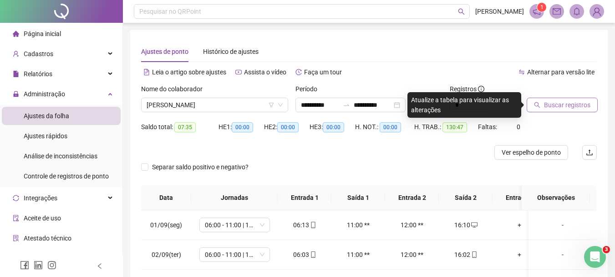
click at [549, 102] on span "Buscar registros" at bounding box center [567, 105] width 46 height 10
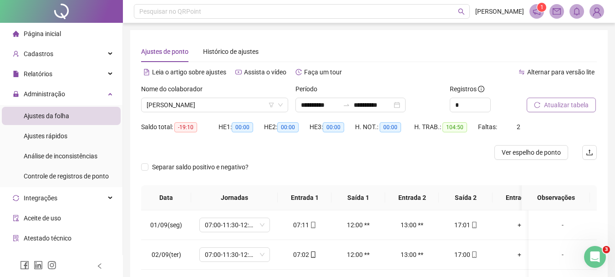
click at [575, 106] on span "Atualizar tabela" at bounding box center [566, 105] width 45 height 10
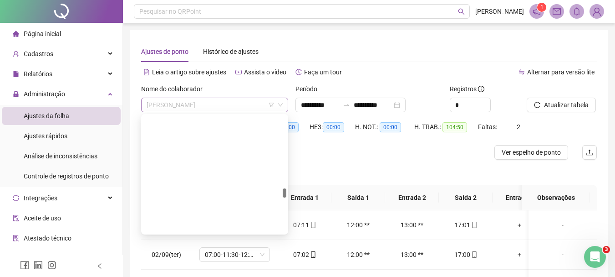
click at [243, 99] on span "[PERSON_NAME]" at bounding box center [215, 105] width 136 height 14
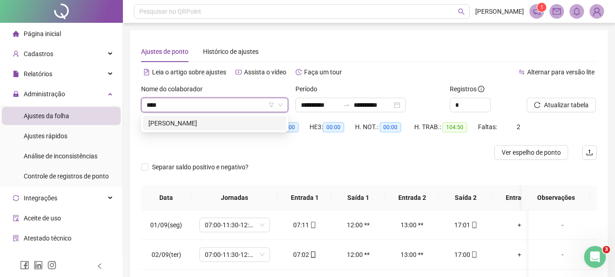
type input "*****"
click at [217, 123] on div "[PERSON_NAME]" at bounding box center [215, 123] width 133 height 10
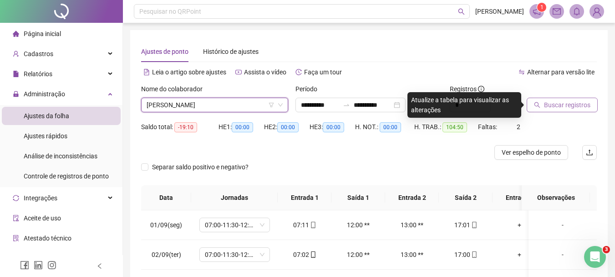
click at [552, 102] on span "Buscar registros" at bounding box center [567, 105] width 46 height 10
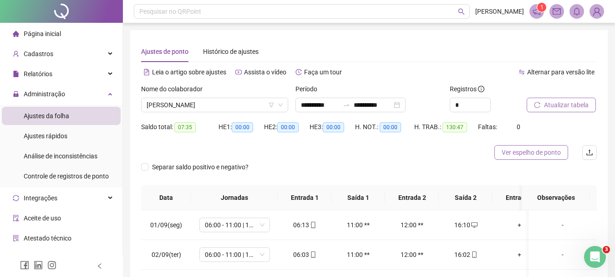
click at [541, 158] on button "Ver espelho de ponto" at bounding box center [532, 152] width 74 height 15
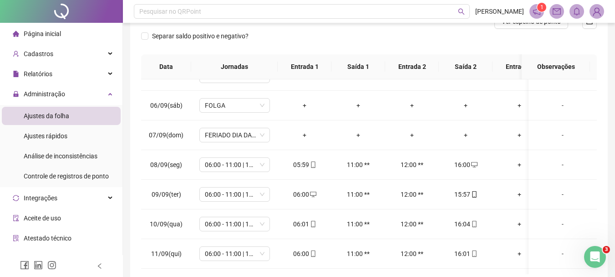
scroll to position [134, 0]
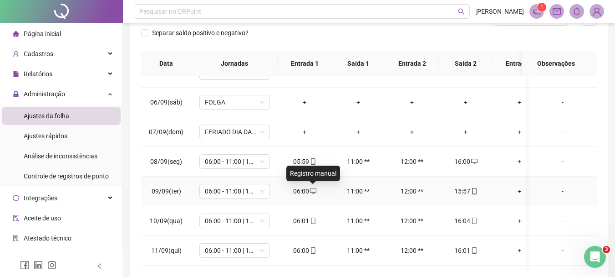
click at [314, 188] on icon "desktop" at bounding box center [313, 191] width 6 height 6
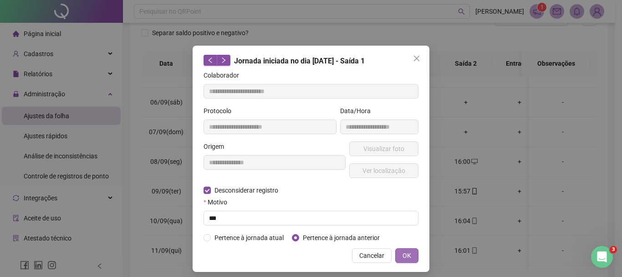
click at [404, 256] on span "OK" at bounding box center [407, 255] width 9 height 10
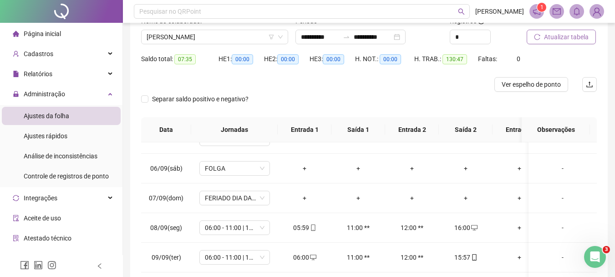
scroll to position [0, 0]
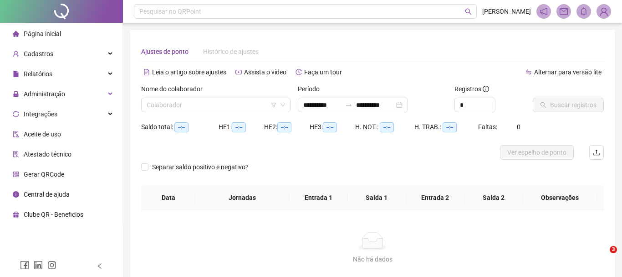
type input "**********"
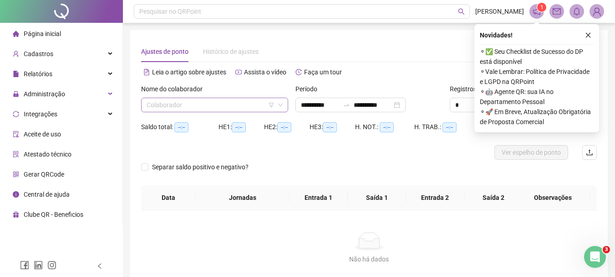
click at [191, 104] on input "search" at bounding box center [211, 105] width 128 height 14
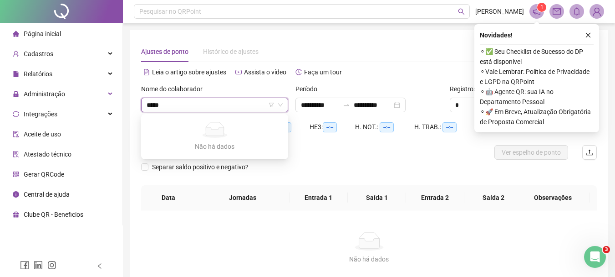
type input "****"
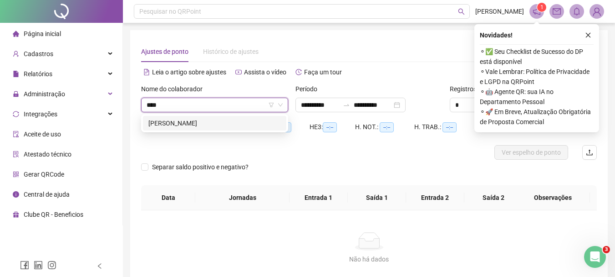
drag, startPoint x: 214, startPoint y: 121, endPoint x: 470, endPoint y: 106, distance: 256.9
click at [214, 122] on div "[PERSON_NAME]" at bounding box center [215, 123] width 133 height 10
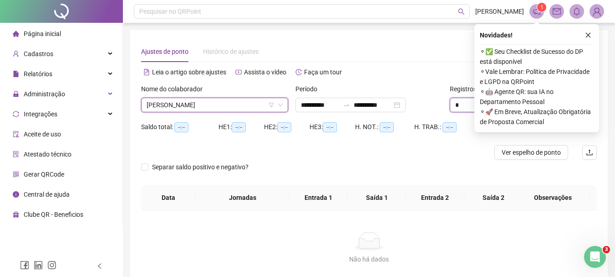
click at [466, 103] on input "*" at bounding box center [471, 105] width 40 height 14
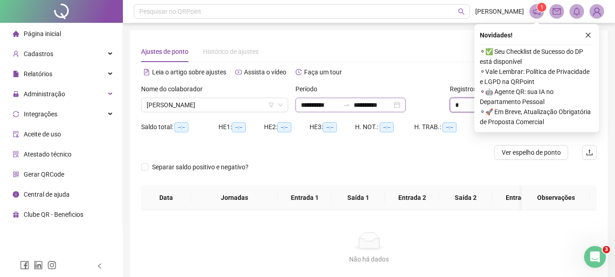
type input "*"
drag, startPoint x: 399, startPoint y: 104, endPoint x: 401, endPoint y: 114, distance: 10.3
click at [392, 103] on input "**********" at bounding box center [373, 105] width 38 height 10
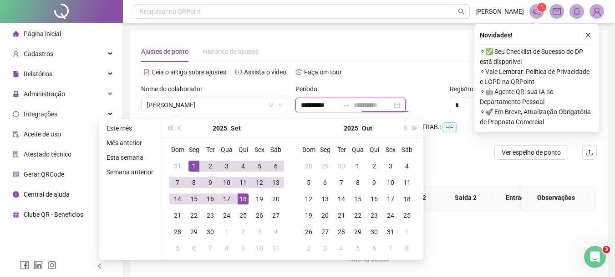
type input "**********"
click at [244, 198] on div "18" at bounding box center [243, 198] width 11 height 11
type input "**********"
click at [587, 36] on icon "close" at bounding box center [588, 35] width 5 height 5
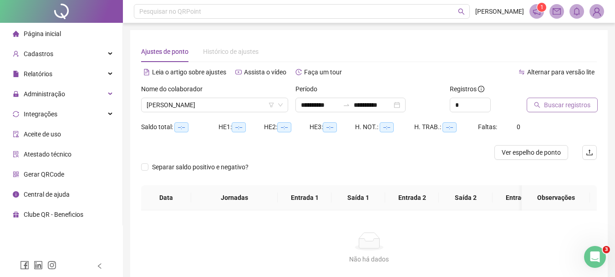
click at [555, 105] on span "Buscar registros" at bounding box center [567, 105] width 46 height 10
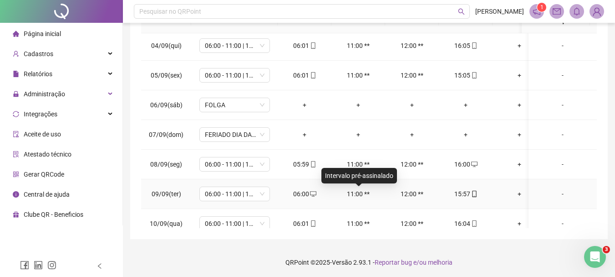
scroll to position [137, 0]
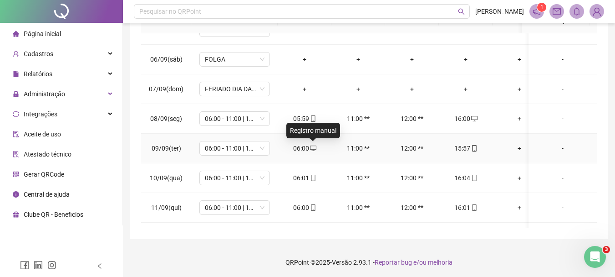
click at [316, 144] on span at bounding box center [312, 147] width 7 height 7
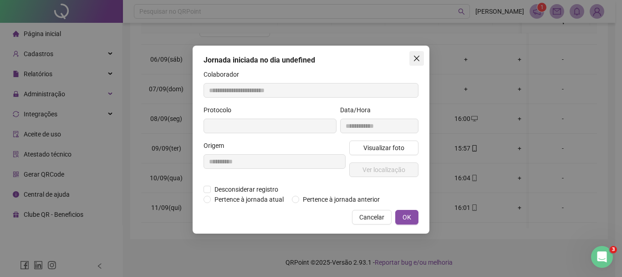
click at [418, 58] on icon "close" at bounding box center [416, 58] width 5 height 5
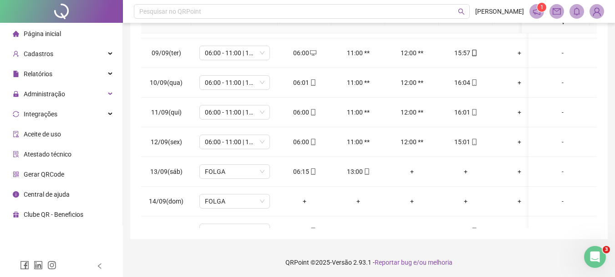
scroll to position [178, 0]
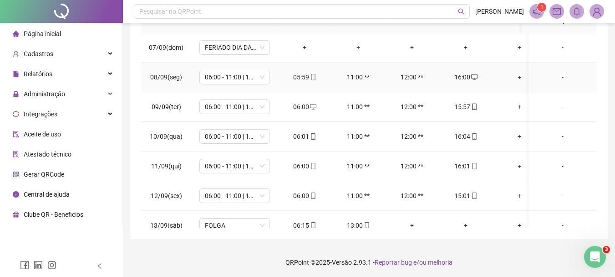
click at [477, 75] on icon "desktop" at bounding box center [475, 76] width 6 height 5
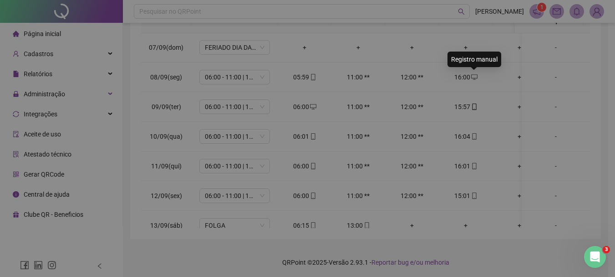
type input "**********"
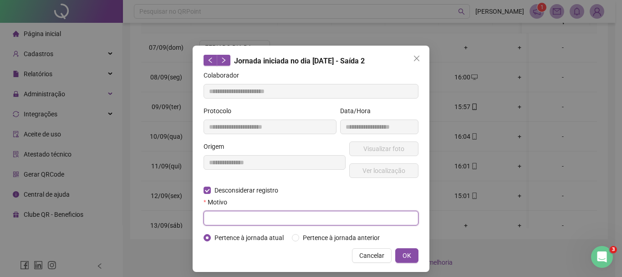
click at [231, 217] on input "text" at bounding box center [311, 217] width 215 height 15
type input "***"
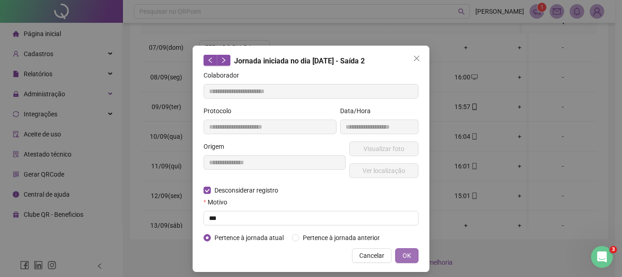
click at [405, 252] on span "OK" at bounding box center [407, 255] width 9 height 10
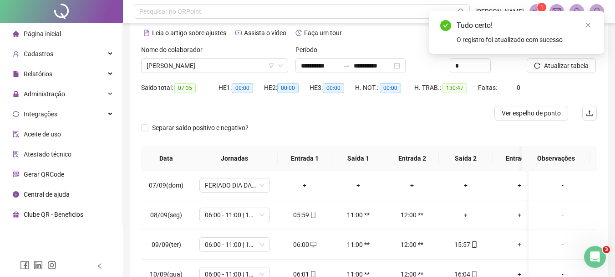
scroll to position [33, 0]
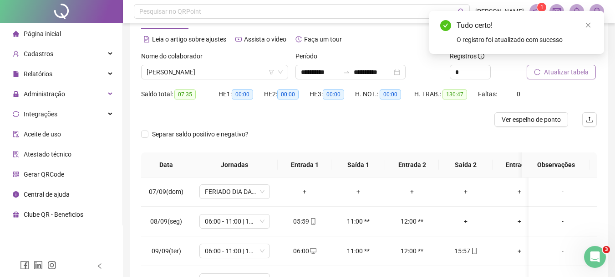
click at [575, 68] on span "Atualizar tabela" at bounding box center [566, 72] width 45 height 10
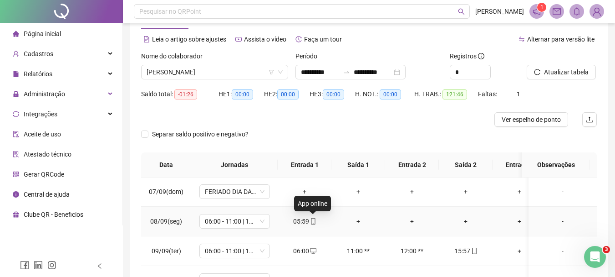
click at [314, 219] on icon "mobile" at bounding box center [313, 221] width 6 height 6
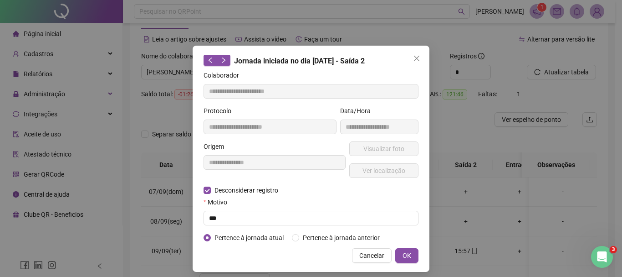
type input "**********"
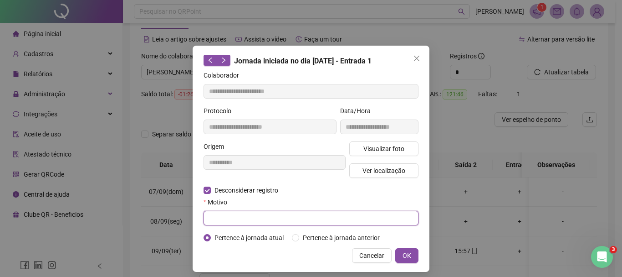
click at [233, 216] on input "text" at bounding box center [311, 217] width 215 height 15
type input "***"
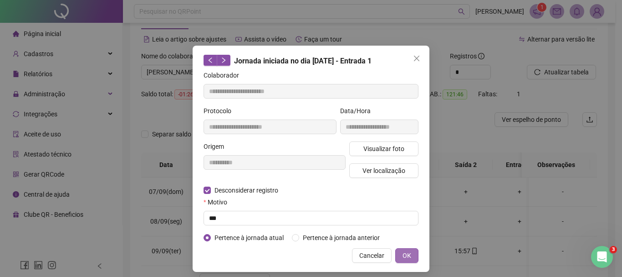
click at [406, 254] on span "OK" at bounding box center [407, 255] width 9 height 10
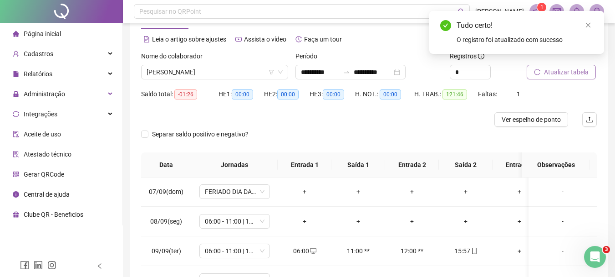
click at [580, 72] on span "Atualizar tabela" at bounding box center [566, 72] width 45 height 10
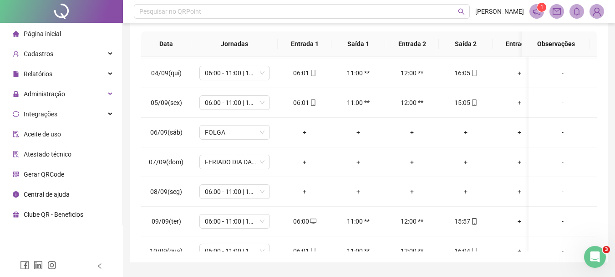
scroll to position [154, 0]
click at [258, 190] on span "06:00 - 11:00 | 12:00 - 15:48" at bounding box center [235, 191] width 60 height 14
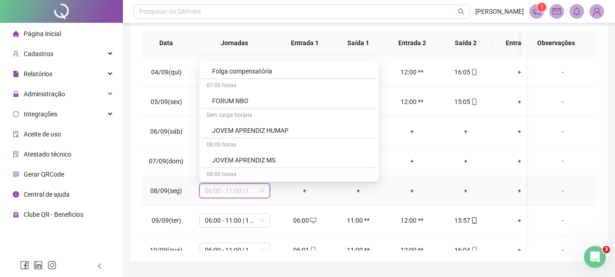
scroll to position [6984, 0]
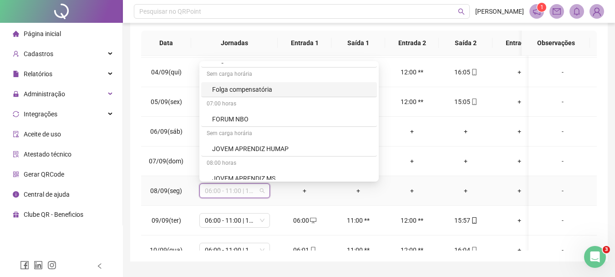
click at [275, 90] on div "Folga compensatória" at bounding box center [291, 89] width 159 height 10
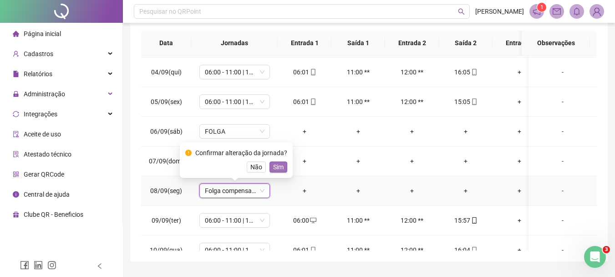
click at [277, 169] on span "Sim" at bounding box center [278, 167] width 10 height 10
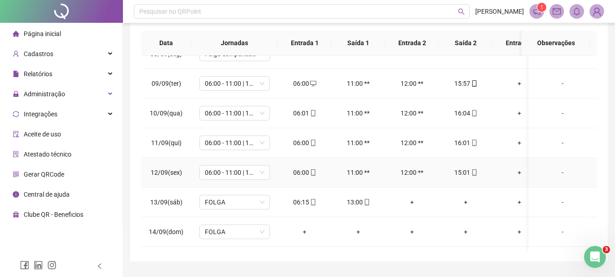
scroll to position [178, 0]
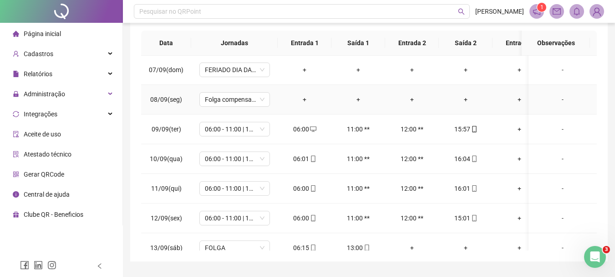
click at [554, 99] on div "-" at bounding box center [563, 99] width 54 height 10
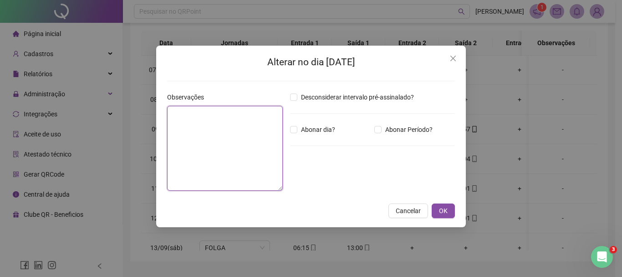
click at [224, 125] on textarea at bounding box center [225, 148] width 116 height 85
type textarea "**********"
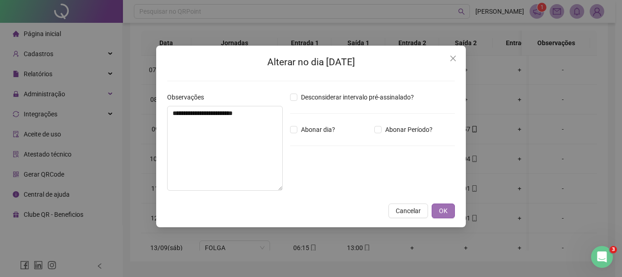
click at [441, 209] on span "OK" at bounding box center [443, 210] width 9 height 10
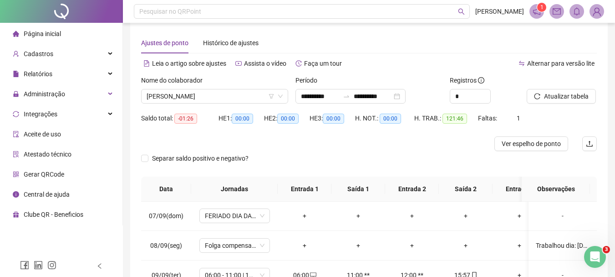
scroll to position [0, 0]
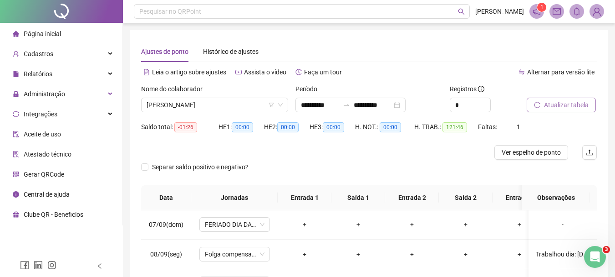
click at [560, 103] on span "Atualizar tabela" at bounding box center [566, 105] width 45 height 10
click at [559, 104] on span "Atualizar tabela" at bounding box center [566, 105] width 45 height 10
click at [249, 103] on span "[PERSON_NAME]" at bounding box center [215, 105] width 136 height 14
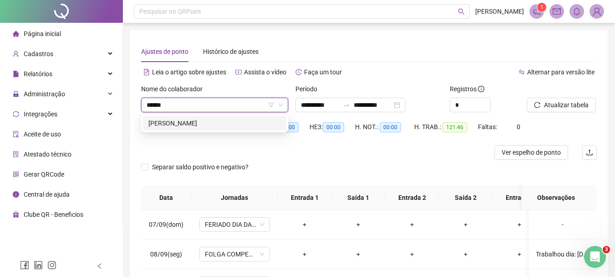
type input "*******"
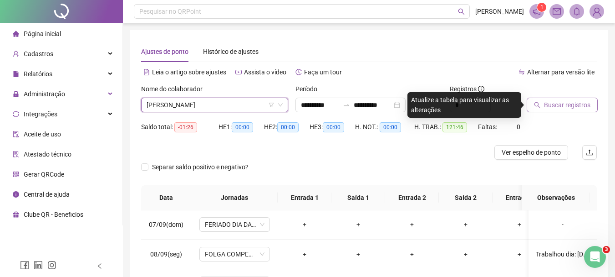
click at [564, 109] on span "Buscar registros" at bounding box center [567, 105] width 46 height 10
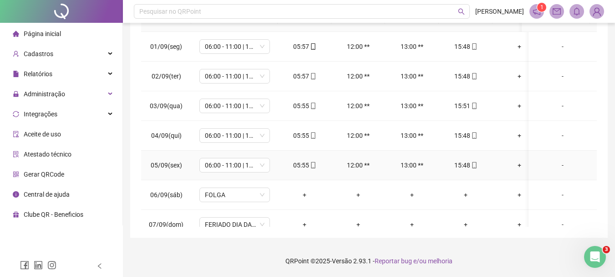
scroll to position [41, 0]
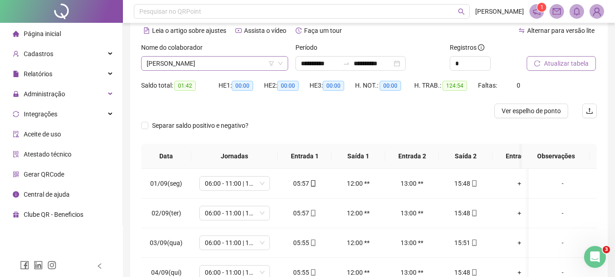
click at [252, 64] on span "[PERSON_NAME]" at bounding box center [215, 63] width 136 height 14
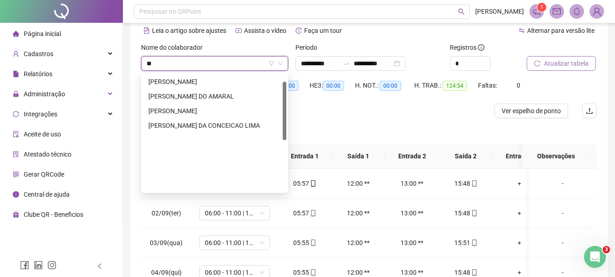
scroll to position [15, 0]
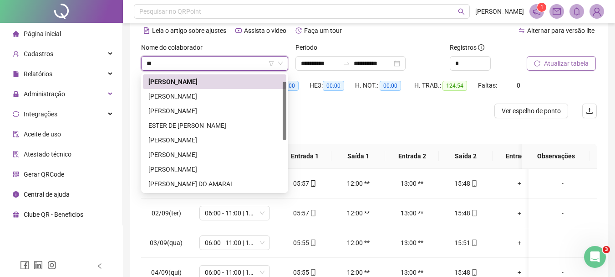
type input "***"
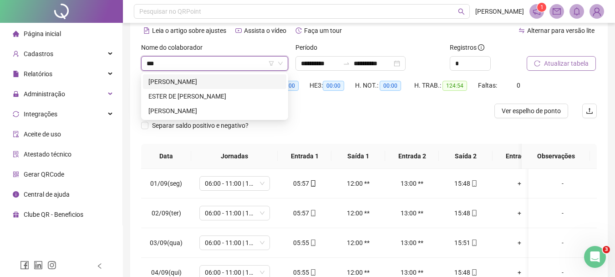
scroll to position [0, 0]
click at [210, 110] on div "[PERSON_NAME]" at bounding box center [215, 111] width 133 height 10
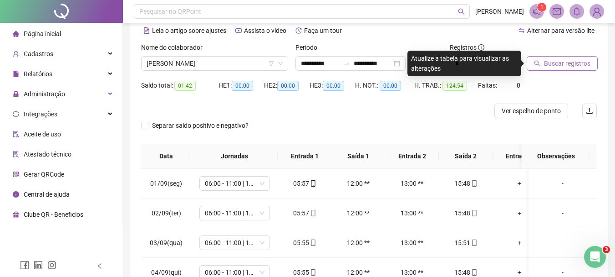
click at [570, 68] on span "Buscar registros" at bounding box center [567, 63] width 46 height 10
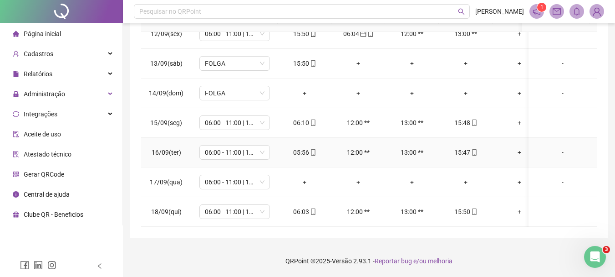
scroll to position [300, 0]
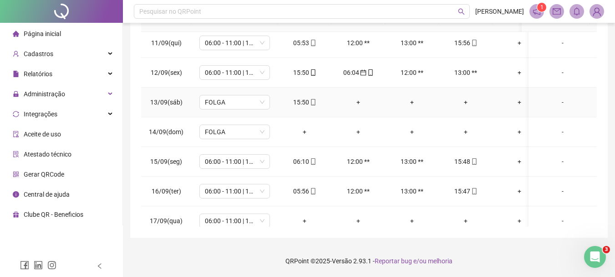
click at [359, 100] on div "+" at bounding box center [358, 102] width 39 height 10
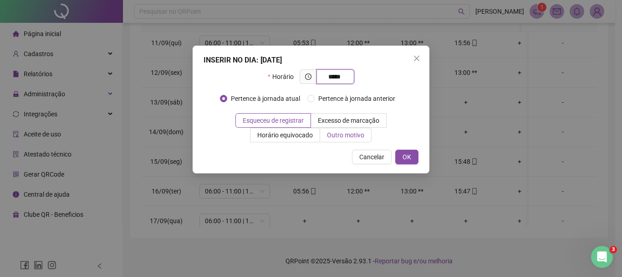
type input "*****"
click at [327, 136] on span "Outro motivo" at bounding box center [345, 134] width 37 height 7
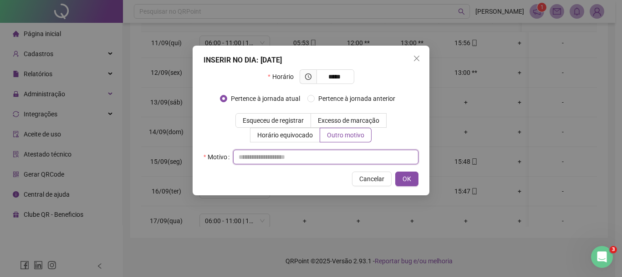
click at [277, 155] on input "text" at bounding box center [325, 156] width 185 height 15
type input "*"
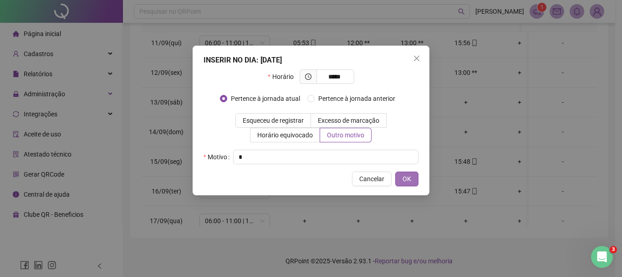
click at [410, 175] on span "OK" at bounding box center [407, 179] width 9 height 10
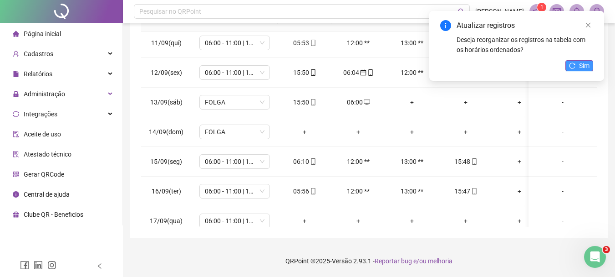
click at [585, 66] on span "Sim" at bounding box center [584, 66] width 10 height 10
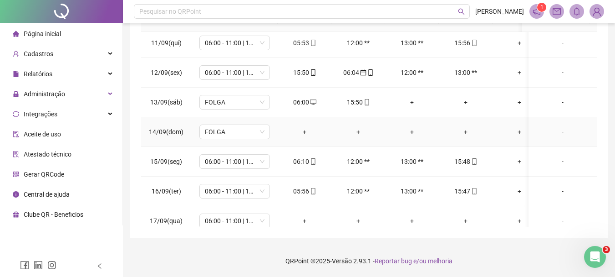
scroll to position [345, 0]
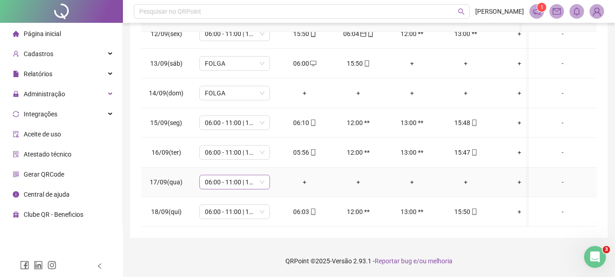
click at [251, 176] on span "06:00 - 11:00 | 12:00 - 15:48" at bounding box center [235, 182] width 60 height 14
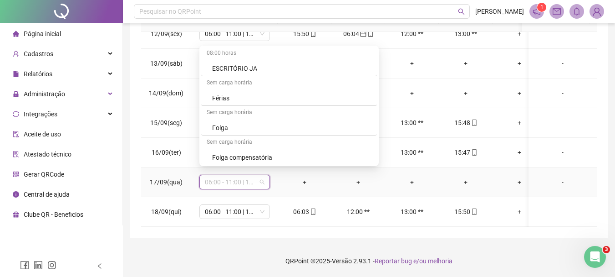
scroll to position [6919, 0]
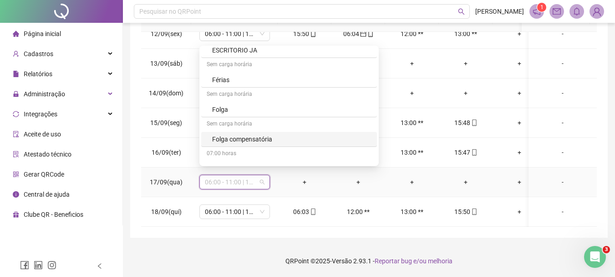
click at [264, 135] on div "Folga compensatória" at bounding box center [291, 139] width 159 height 10
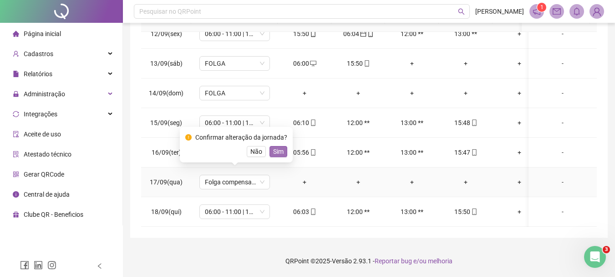
click at [275, 149] on span "Sim" at bounding box center [278, 151] width 10 height 10
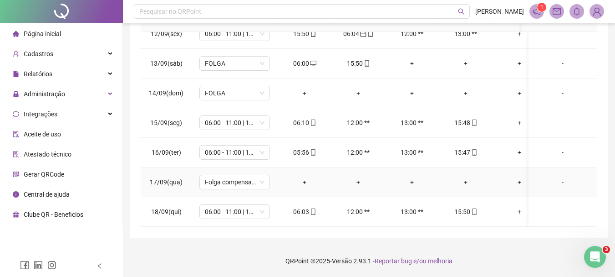
click at [556, 177] on div "-" at bounding box center [563, 182] width 54 height 10
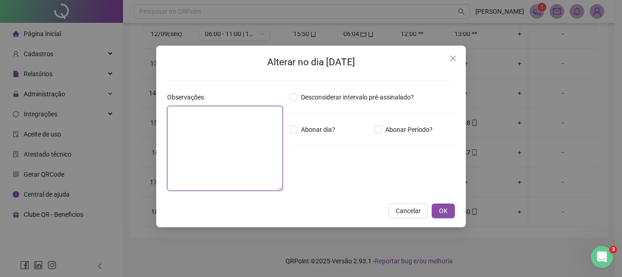
click at [213, 119] on textarea at bounding box center [225, 148] width 116 height 85
type textarea "**********"
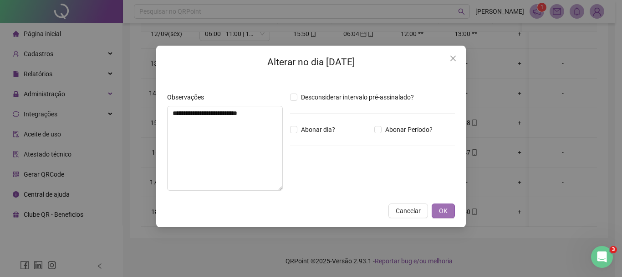
click at [451, 209] on button "OK" at bounding box center [443, 210] width 23 height 15
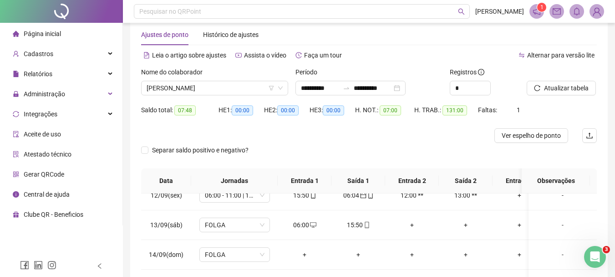
scroll to position [0, 0]
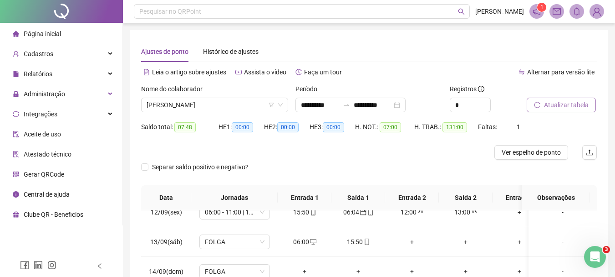
click at [569, 102] on span "Atualizar tabela" at bounding box center [566, 105] width 45 height 10
click at [557, 153] on span "Ver espelho de ponto" at bounding box center [531, 152] width 59 height 10
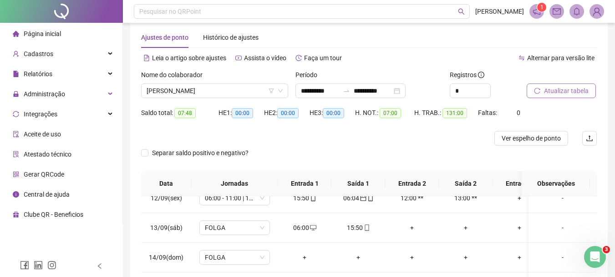
scroll to position [14, 0]
click at [540, 139] on span "Ver espelho de ponto" at bounding box center [531, 138] width 59 height 10
click at [227, 91] on span "[PERSON_NAME]" at bounding box center [215, 91] width 136 height 14
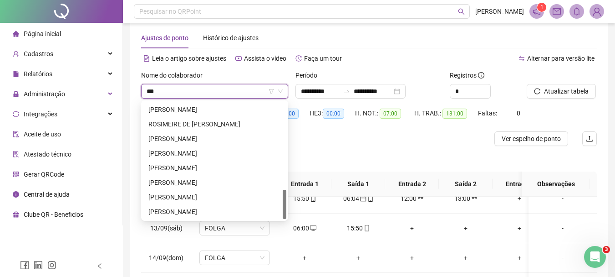
scroll to position [0, 0]
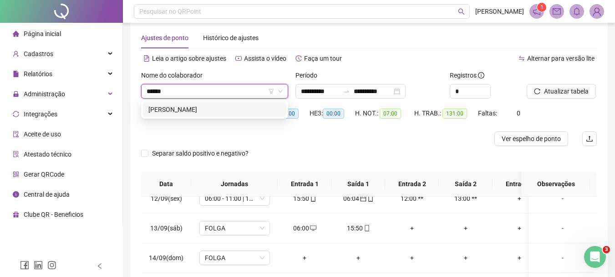
type input "*******"
drag, startPoint x: 246, startPoint y: 112, endPoint x: 595, endPoint y: 84, distance: 349.6
click at [246, 113] on div "[PERSON_NAME]" at bounding box center [215, 109] width 133 height 10
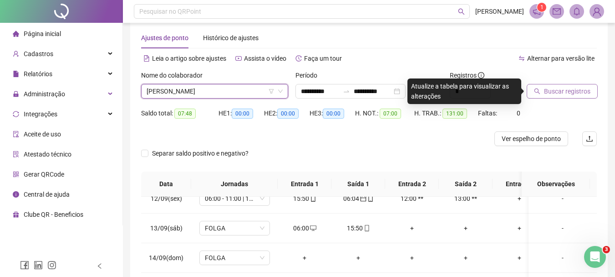
click at [569, 91] on span "Buscar registros" at bounding box center [567, 91] width 46 height 10
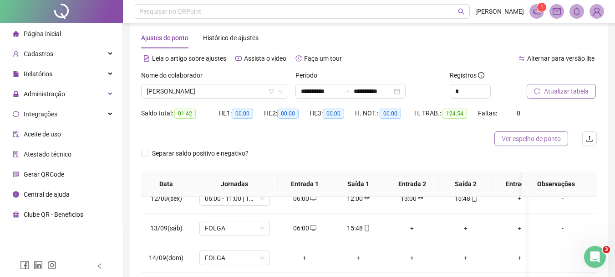
click at [550, 141] on span "Ver espelho de ponto" at bounding box center [531, 138] width 59 height 10
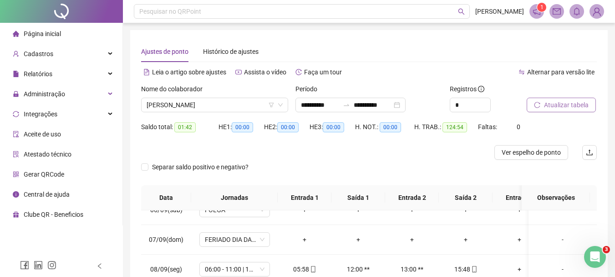
scroll to position [118, 0]
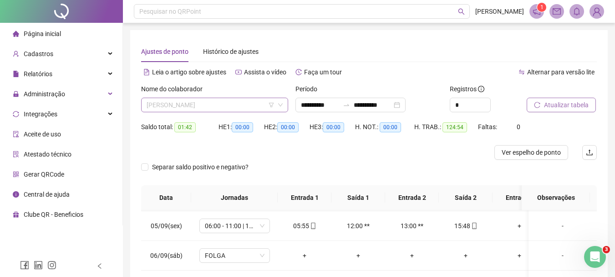
click at [250, 106] on span "[PERSON_NAME]" at bounding box center [215, 105] width 136 height 14
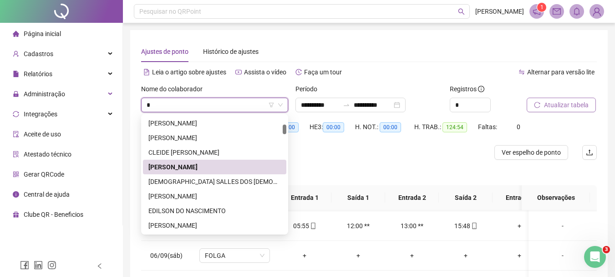
type input "**"
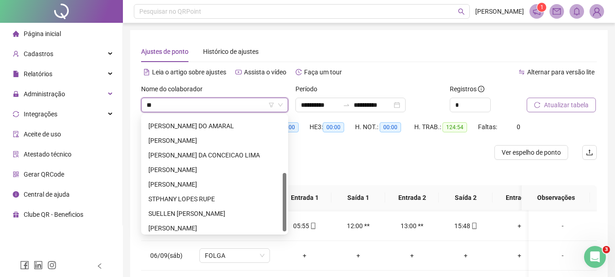
scroll to position [116, 0]
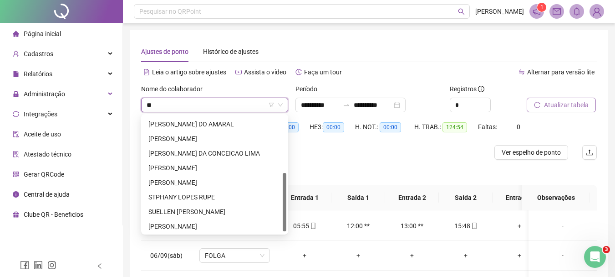
drag, startPoint x: 285, startPoint y: 161, endPoint x: 285, endPoint y: 211, distance: 50.6
click at [285, 211] on div at bounding box center [285, 202] width 4 height 58
click at [221, 181] on div "[PERSON_NAME]" at bounding box center [215, 182] width 133 height 10
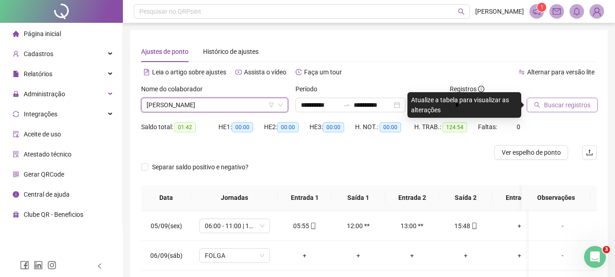
click at [546, 104] on span "Buscar registros" at bounding box center [567, 105] width 46 height 10
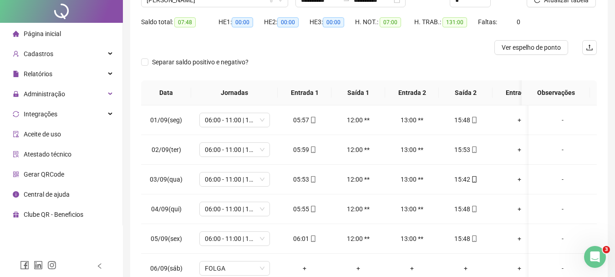
scroll to position [0, 0]
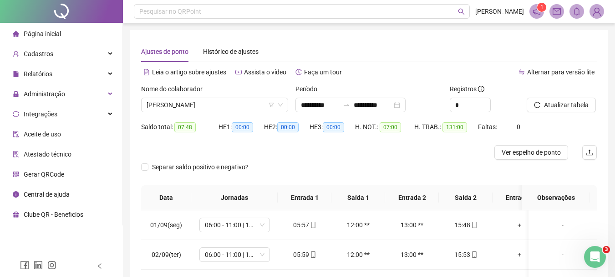
click at [566, 112] on div "Atualizar tabela" at bounding box center [561, 102] width 77 height 36
click at [564, 108] on span "Atualizar tabela" at bounding box center [566, 105] width 45 height 10
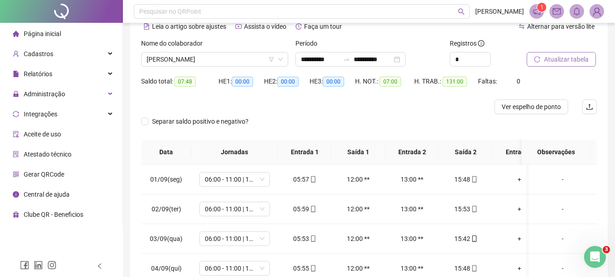
click at [547, 58] on span "Atualizar tabela" at bounding box center [566, 59] width 45 height 10
click at [52, 30] on span "Página inicial" at bounding box center [42, 33] width 37 height 7
